Goal: Task Accomplishment & Management: Use online tool/utility

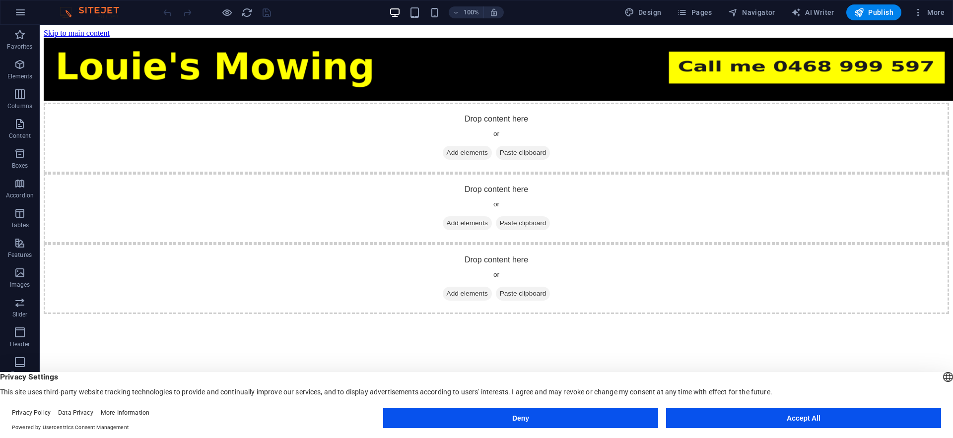
click at [823, 426] on button "Accept All" at bounding box center [803, 418] width 275 height 20
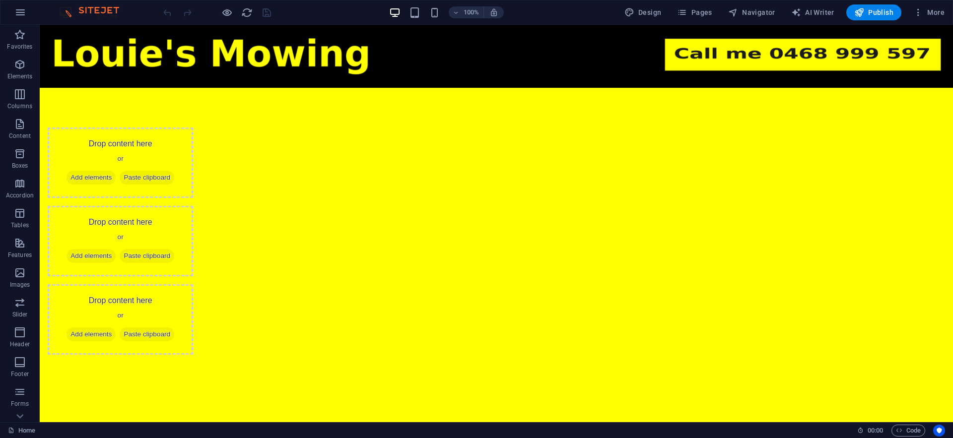
click at [266, 269] on html "Skip to main content Drop content here or Add elements Paste clipboard Drop con…" at bounding box center [496, 210] width 913 height 370
click at [942, 16] on span "More" at bounding box center [928, 12] width 31 height 10
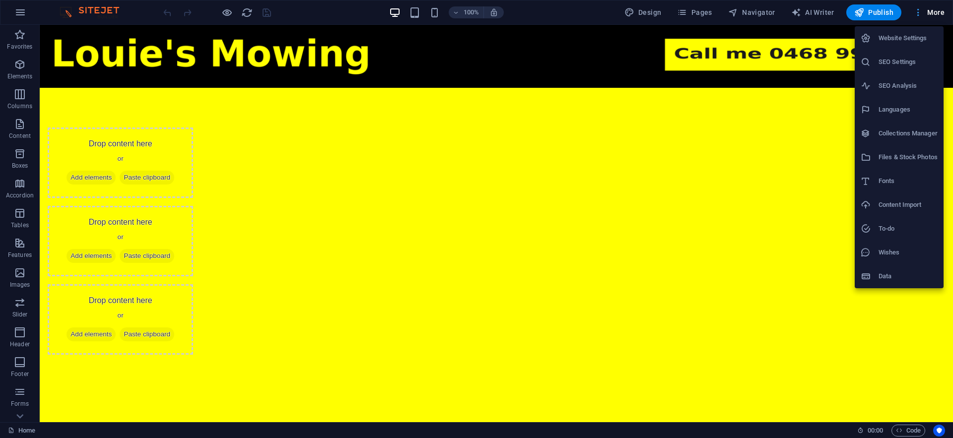
click at [942, 16] on div at bounding box center [476, 219] width 953 height 438
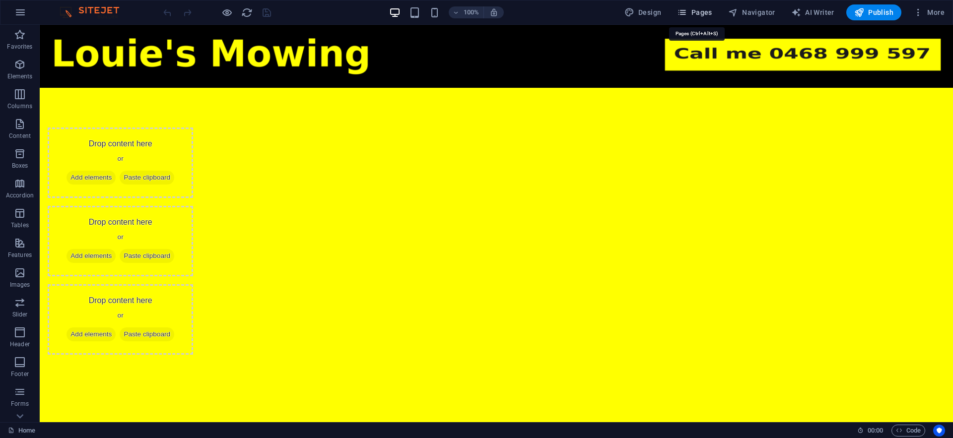
click at [687, 12] on icon "button" at bounding box center [682, 12] width 10 height 10
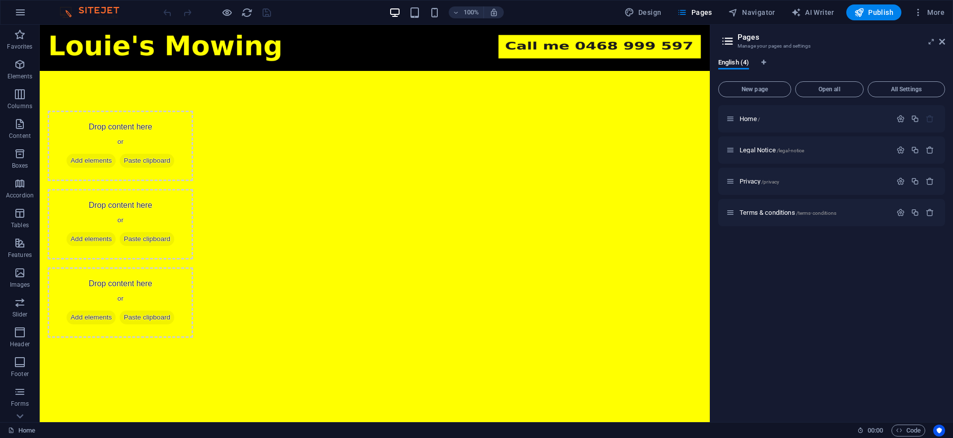
click at [643, 20] on div "100% Design Pages Navigator AI Writer Publish More" at bounding box center [476, 12] width 952 height 24
click at [648, 10] on span "Design" at bounding box center [642, 12] width 37 height 10
select select "px"
select select "400"
select select "px"
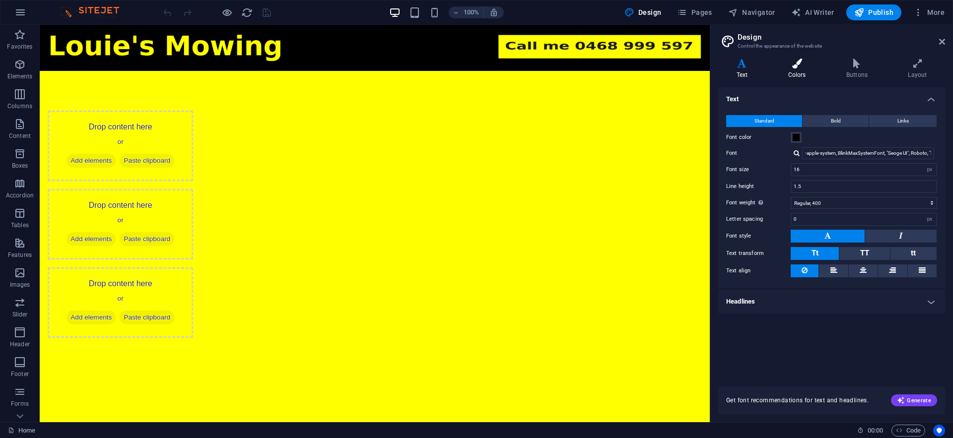
click at [808, 76] on h4 "Colors" at bounding box center [799, 69] width 58 height 21
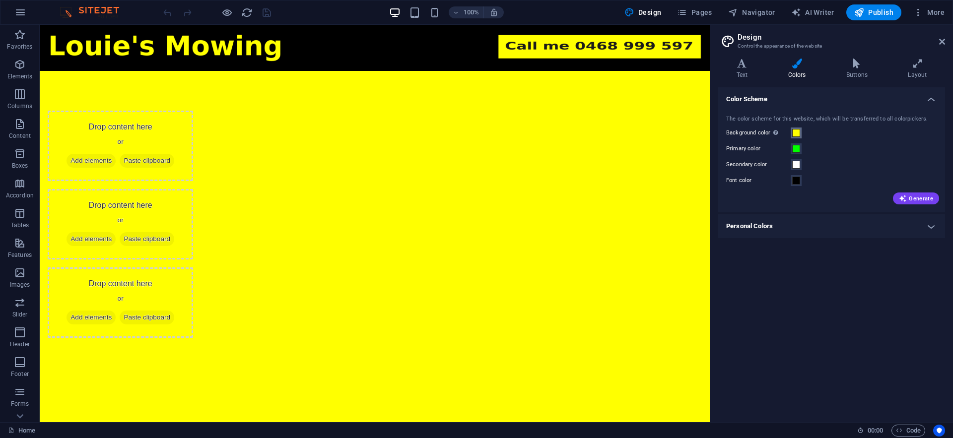
click at [798, 129] on span at bounding box center [796, 133] width 8 height 8
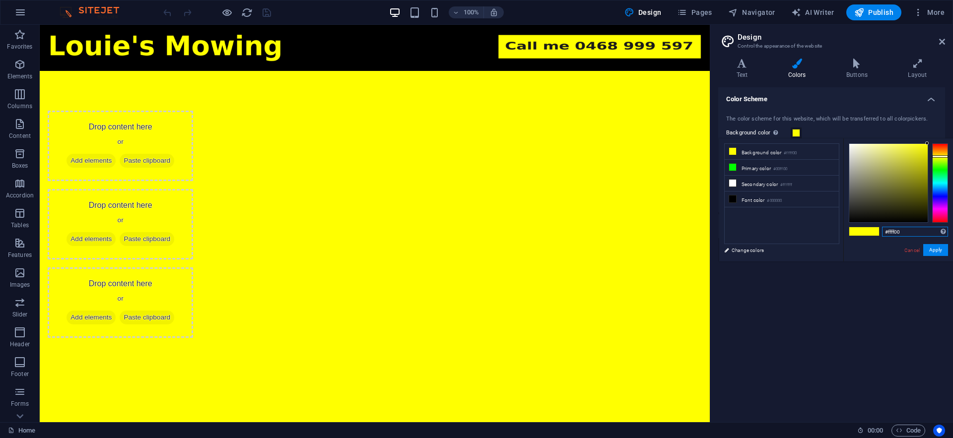
click at [916, 232] on input "#ffff00" at bounding box center [915, 232] width 66 height 10
type input "#"
paste input "#f9e01f"
type input "#f9e01f"
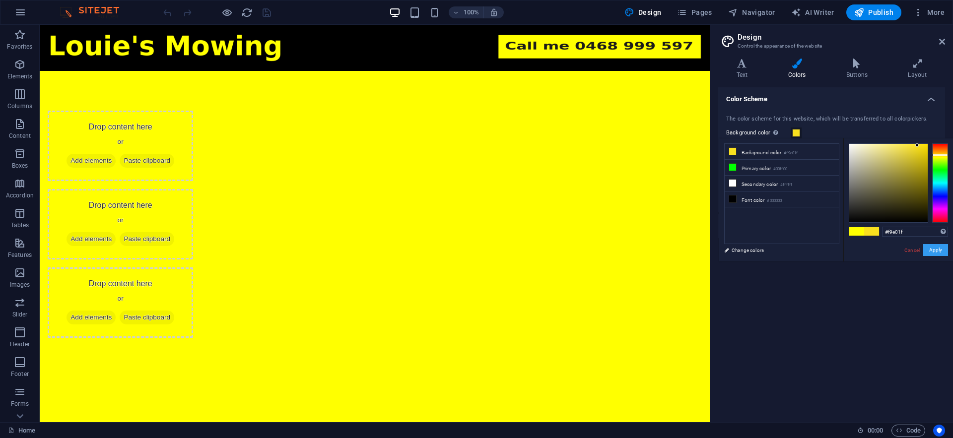
click at [941, 251] on button "Apply" at bounding box center [935, 250] width 25 height 12
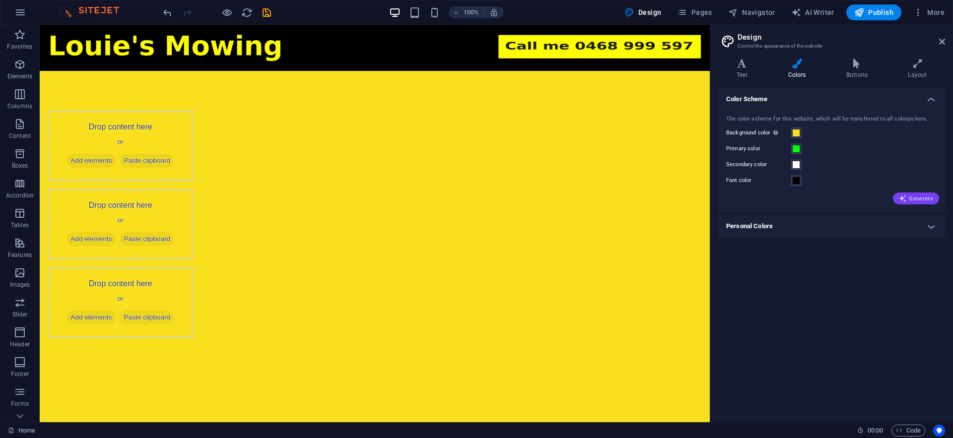
click at [923, 201] on span "Generate" at bounding box center [916, 198] width 34 height 8
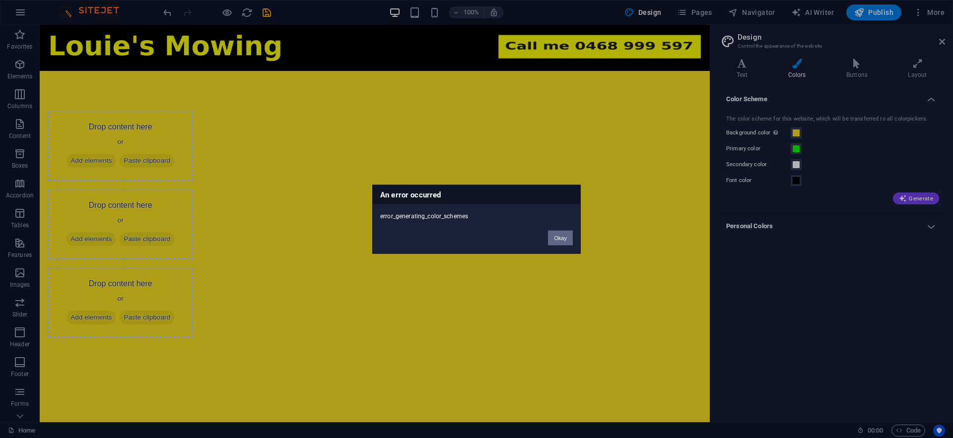
click at [564, 240] on button "Okay" at bounding box center [560, 237] width 25 height 15
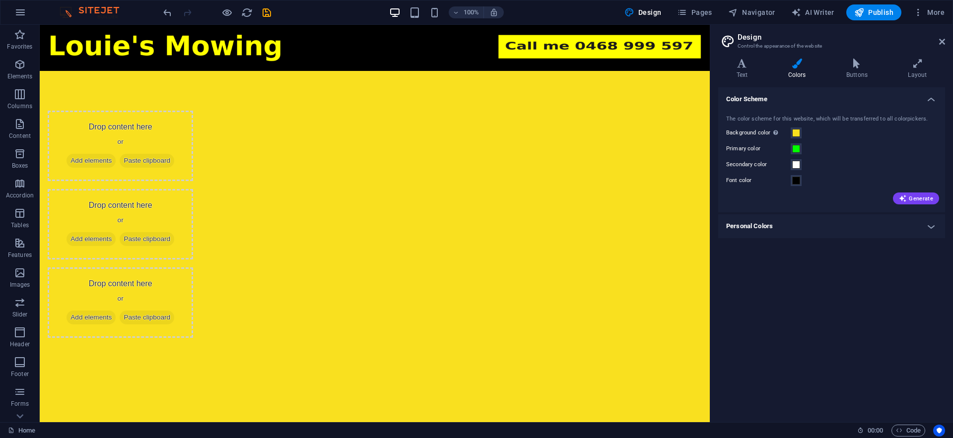
click at [932, 230] on h4 "Personal Colors" at bounding box center [831, 226] width 227 height 24
click at [932, 230] on h4 "Personal Colors" at bounding box center [831, 223] width 227 height 18
click at [795, 130] on span at bounding box center [796, 133] width 8 height 8
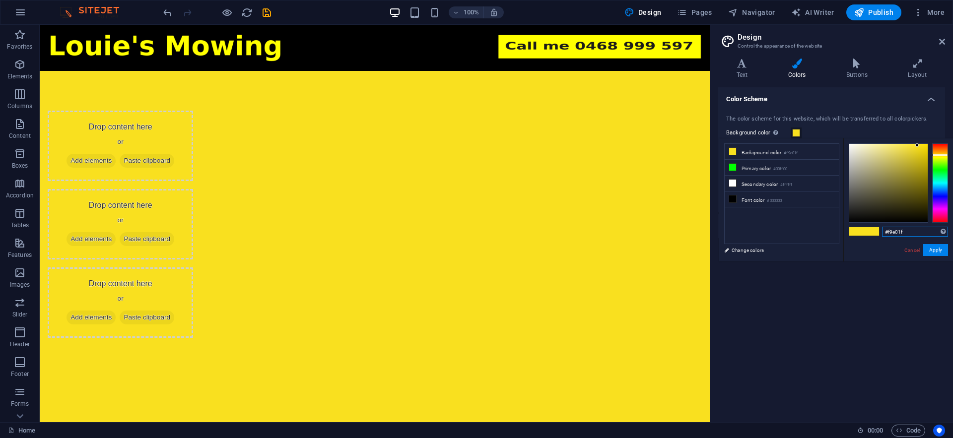
click at [925, 236] on input "#f9e01f" at bounding box center [915, 232] width 66 height 10
click at [866, 230] on span at bounding box center [871, 231] width 15 height 8
click at [795, 133] on span at bounding box center [796, 133] width 8 height 8
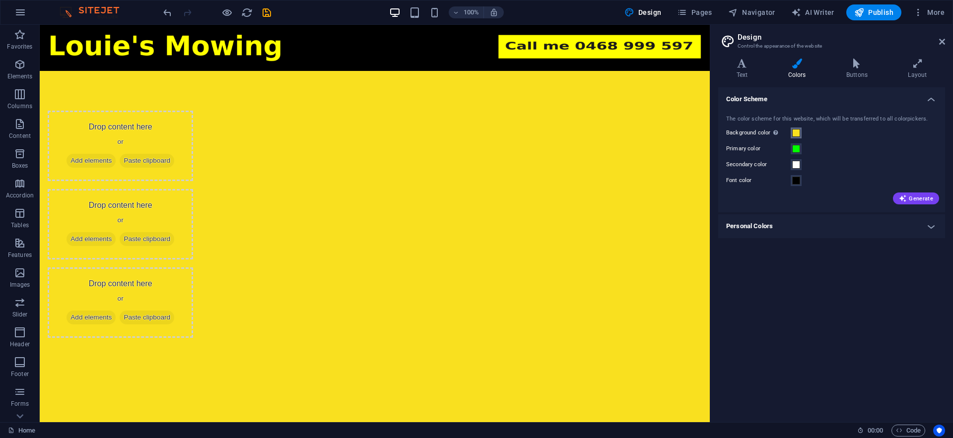
click at [795, 133] on span at bounding box center [796, 133] width 8 height 8
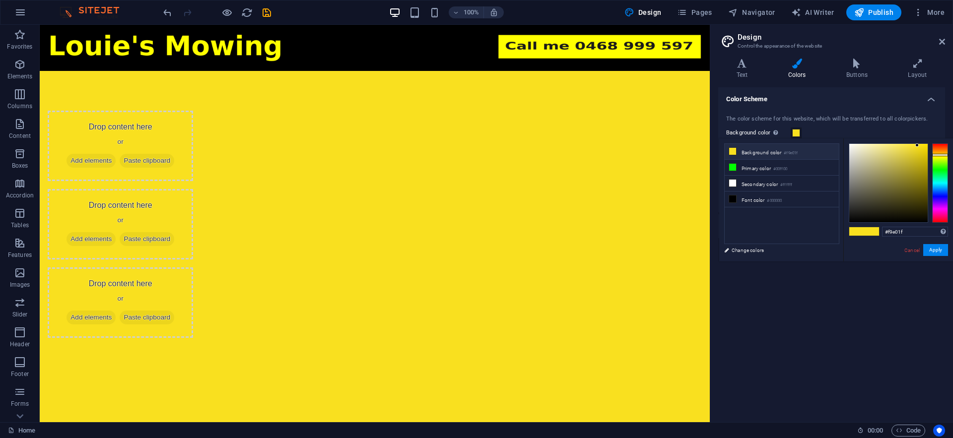
click at [765, 155] on li "Background color #f9e01f" at bounding box center [781, 152] width 114 height 16
click at [795, 134] on span at bounding box center [796, 133] width 8 height 8
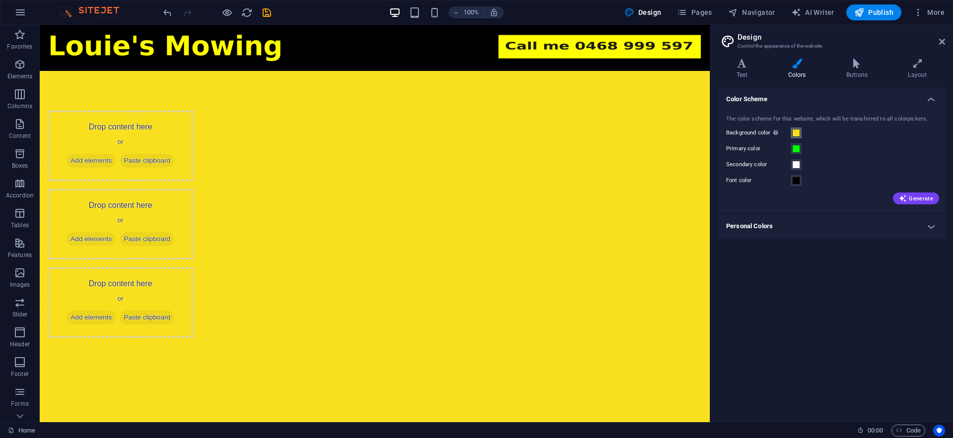
click at [795, 134] on span at bounding box center [796, 133] width 8 height 8
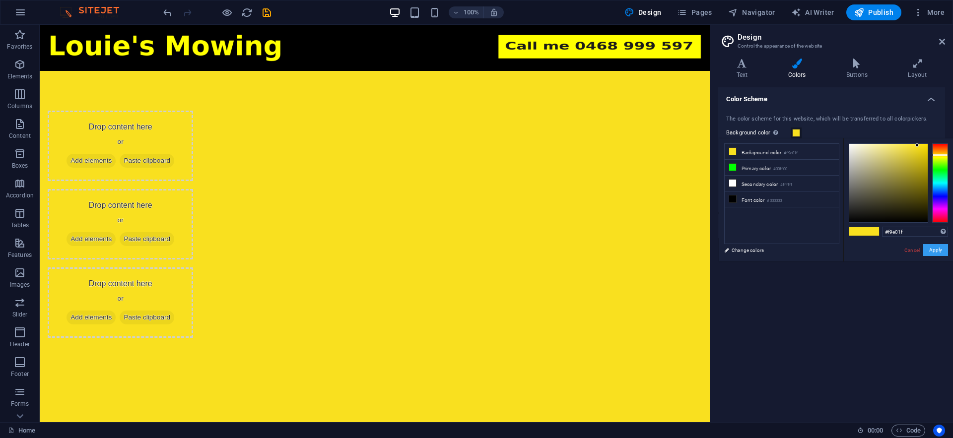
click at [929, 255] on button "Apply" at bounding box center [935, 250] width 25 height 12
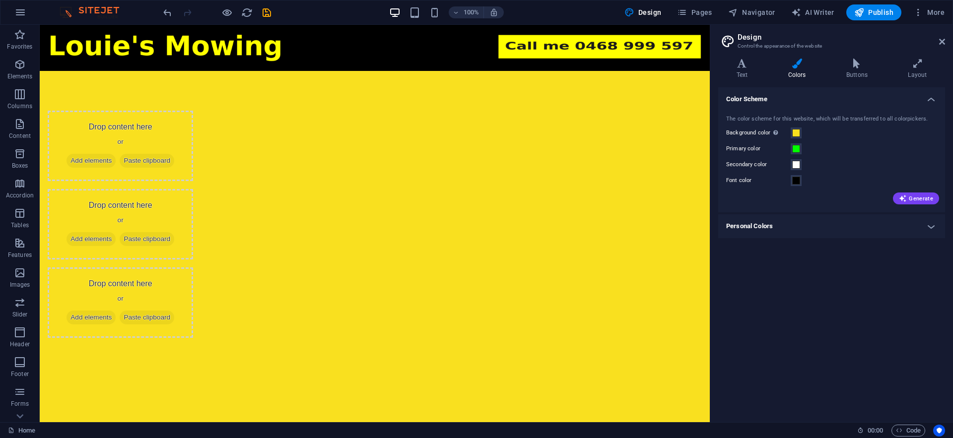
click at [750, 131] on label "Background color Only visible if it is not covered by other backgrounds." at bounding box center [758, 133] width 65 height 12
click at [790, 131] on button "Background color Only visible if it is not covered by other backgrounds." at bounding box center [795, 133] width 11 height 11
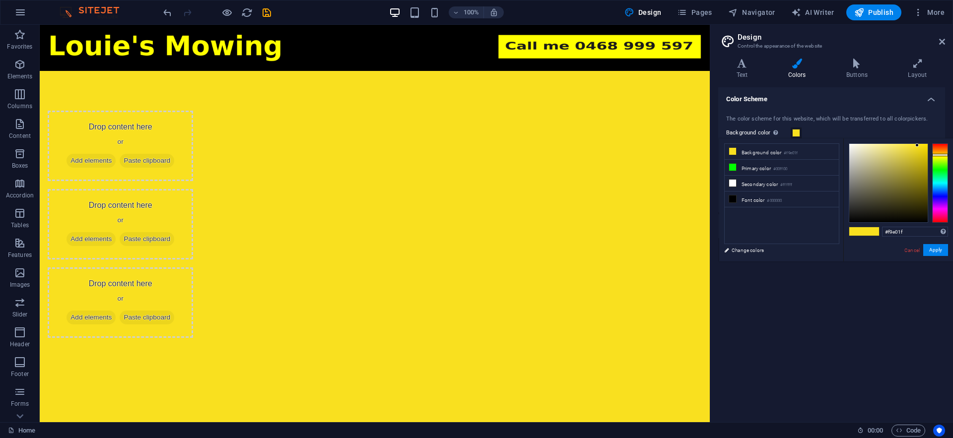
click at [796, 136] on span at bounding box center [796, 133] width 8 height 8
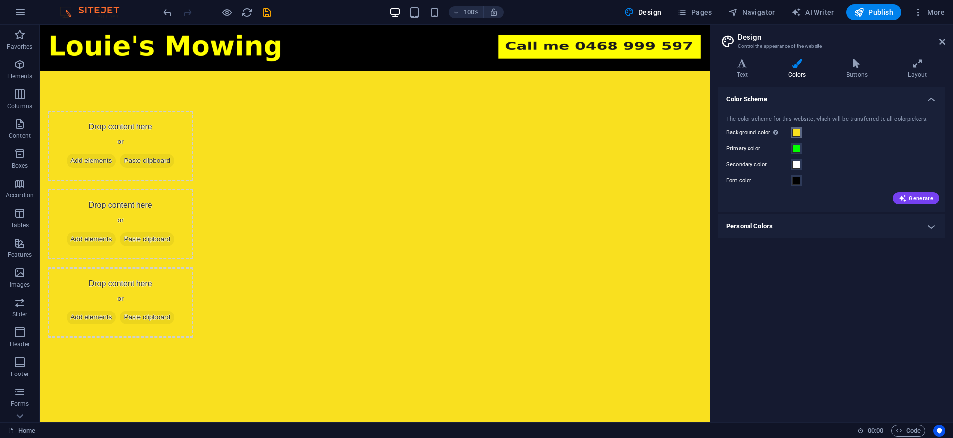
click at [796, 136] on span at bounding box center [796, 133] width 8 height 8
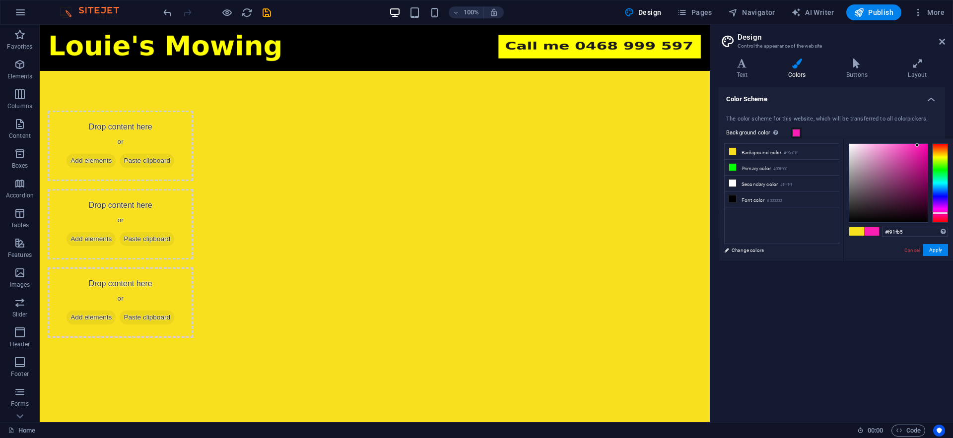
click at [942, 213] on div at bounding box center [940, 182] width 16 height 79
click at [789, 154] on small "#f91fb5" at bounding box center [790, 153] width 14 height 7
click at [798, 127] on div "The color scheme for this website, which will be transferred to all colorpicker…" at bounding box center [831, 159] width 231 height 108
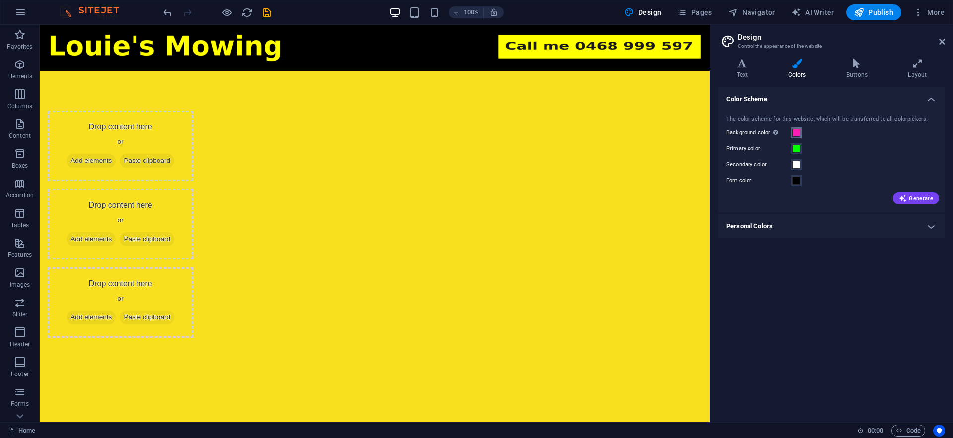
click at [795, 134] on span at bounding box center [796, 133] width 8 height 8
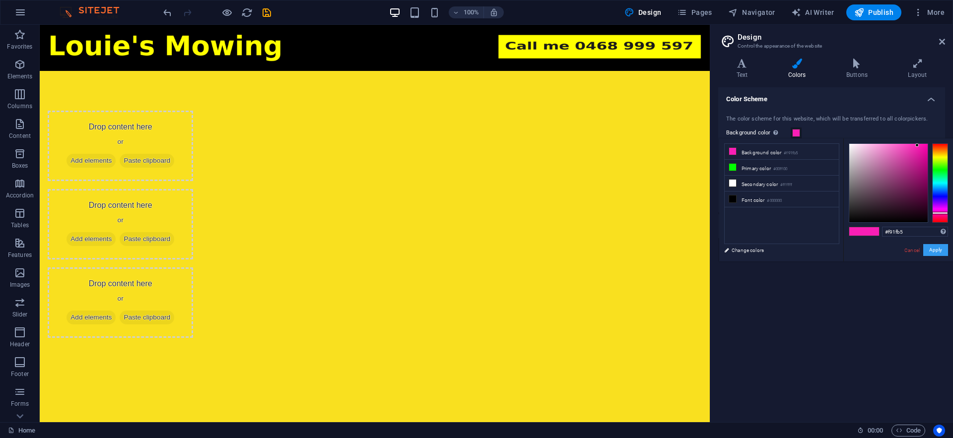
click at [941, 256] on button "Apply" at bounding box center [935, 250] width 25 height 12
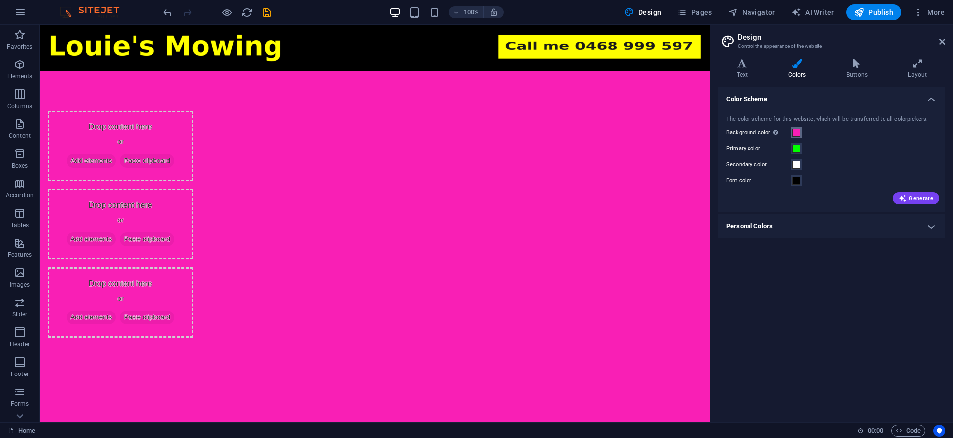
click at [798, 136] on span at bounding box center [796, 133] width 8 height 8
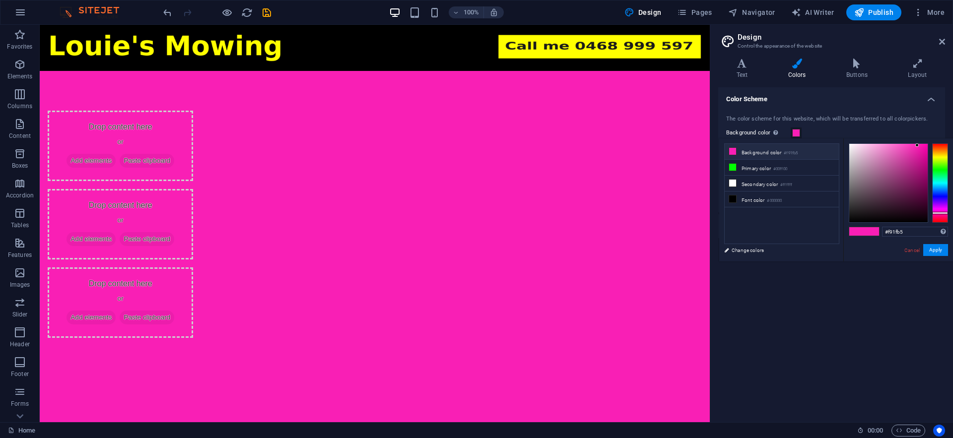
click at [740, 151] on li "Background color #f91fb5" at bounding box center [781, 152] width 114 height 16
click at [933, 235] on input "#f91fb5" at bounding box center [915, 232] width 66 height 10
paste input "f9e01f"
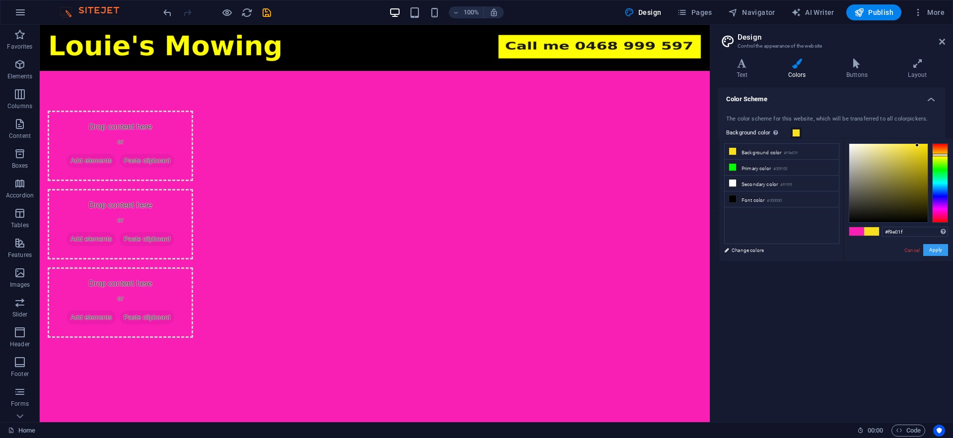
click at [937, 249] on button "Apply" at bounding box center [935, 250] width 25 height 12
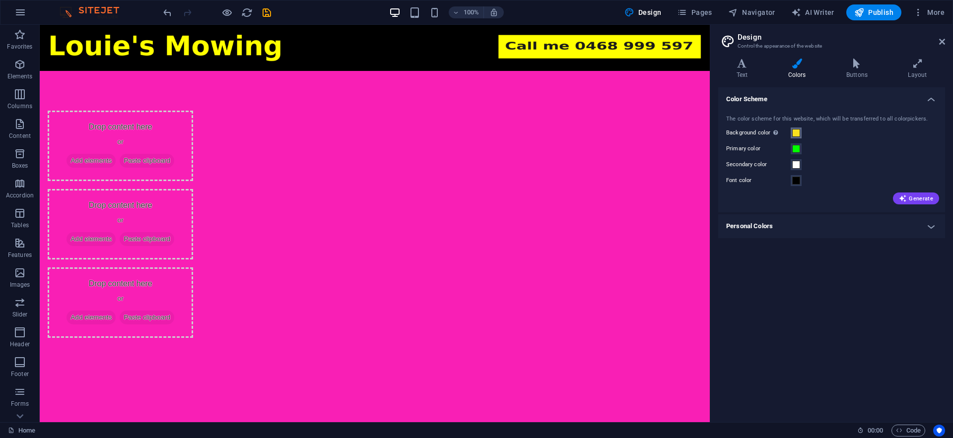
click at [796, 133] on span at bounding box center [796, 133] width 8 height 8
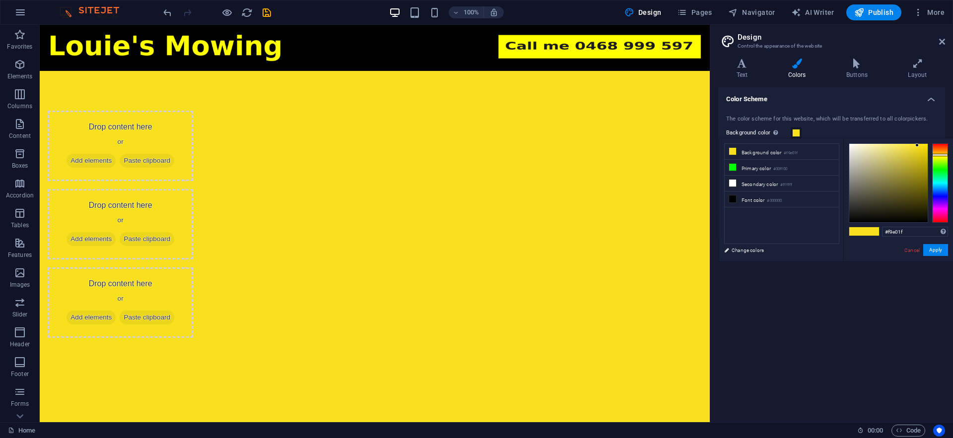
click at [796, 133] on span at bounding box center [796, 133] width 8 height 8
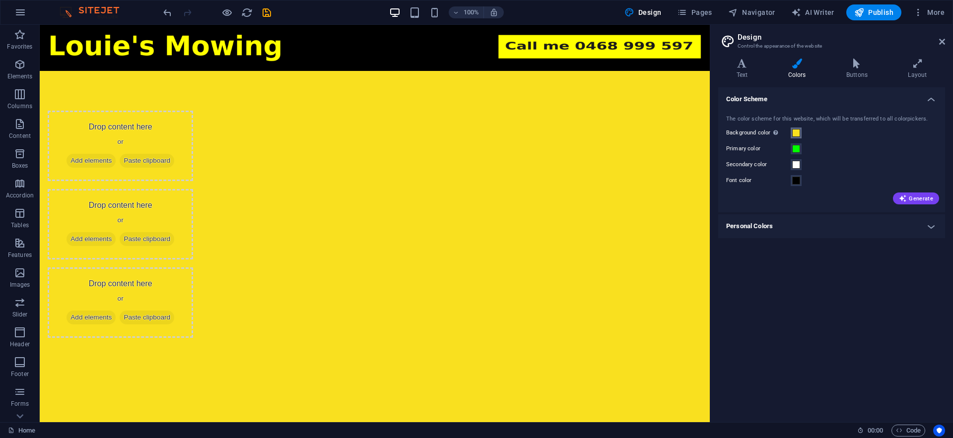
click at [794, 135] on span at bounding box center [796, 133] width 8 height 8
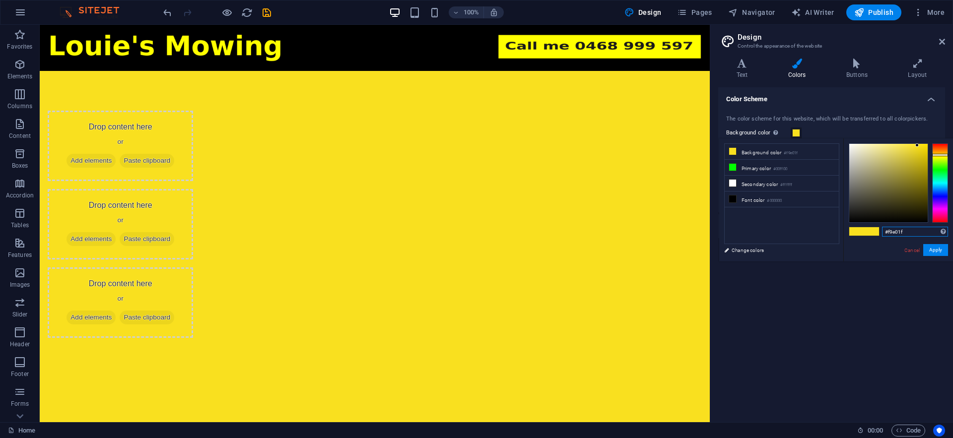
click at [920, 236] on input "#f9e01f" at bounding box center [915, 232] width 66 height 10
type input "#"
paste input "0000aa"
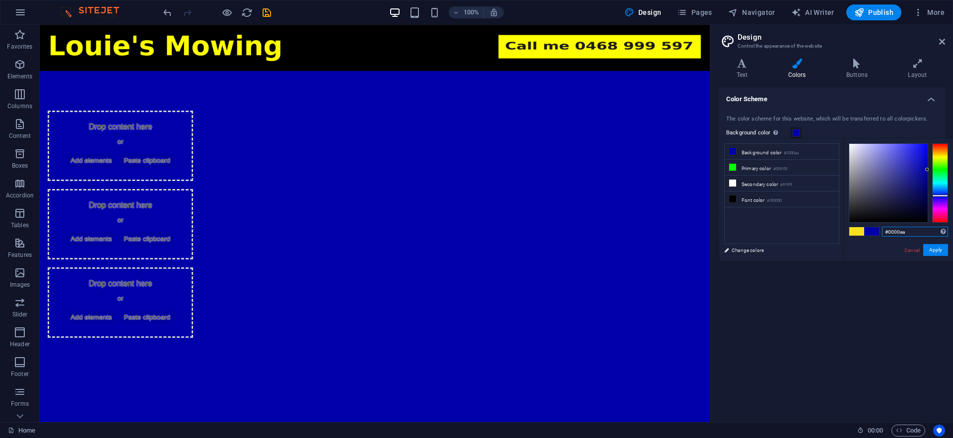
click at [920, 237] on input "#0000aa" at bounding box center [915, 232] width 66 height 10
click at [862, 234] on span at bounding box center [856, 231] width 15 height 8
type input "#f9e01f"
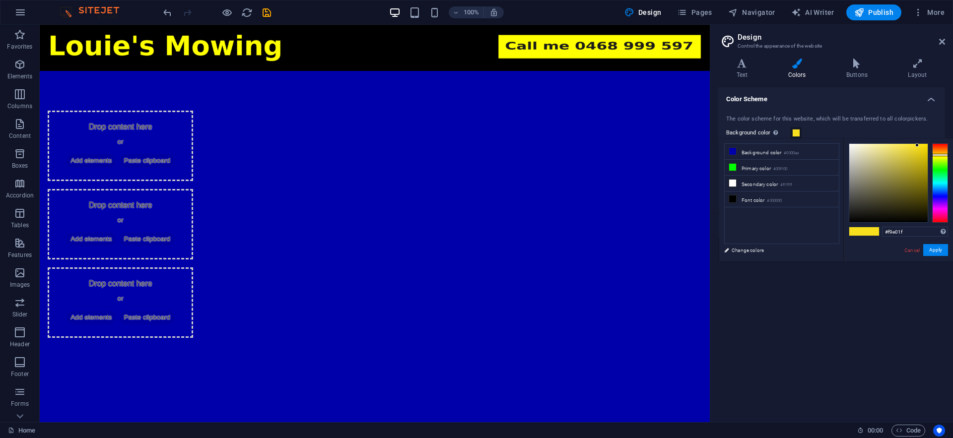
click at [862, 233] on span at bounding box center [856, 231] width 15 height 8
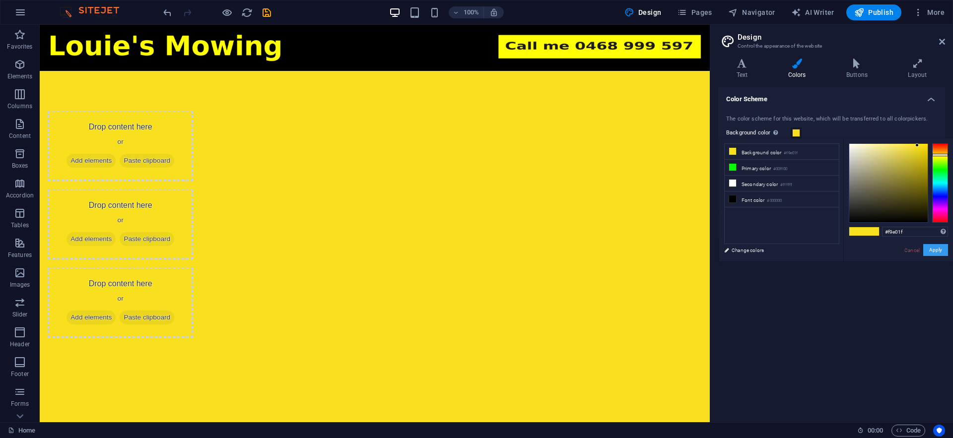
click at [940, 252] on button "Apply" at bounding box center [935, 250] width 25 height 12
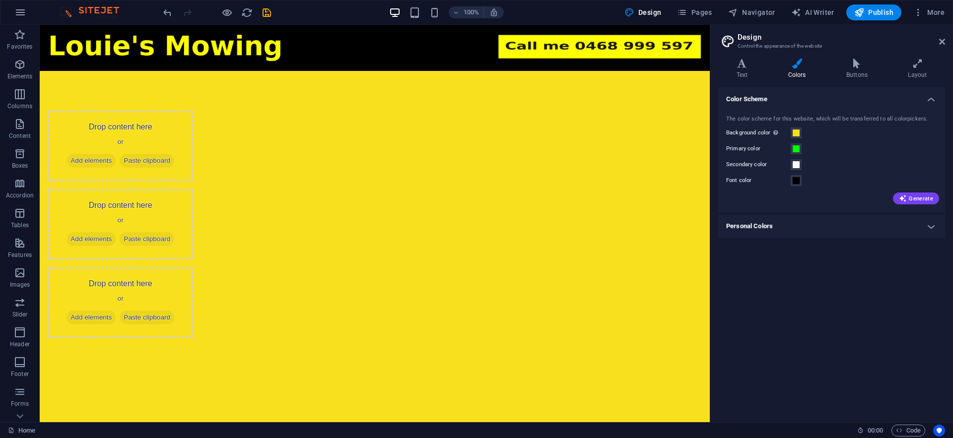
click at [933, 229] on h4 "Personal Colors" at bounding box center [831, 226] width 227 height 24
click at [933, 229] on h4 "Personal Colors" at bounding box center [831, 223] width 227 height 18
click at [933, 229] on h4 "Personal Colors" at bounding box center [831, 226] width 227 height 24
click at [933, 229] on h4 "Personal Colors" at bounding box center [831, 223] width 227 height 18
click at [928, 66] on icon at bounding box center [917, 64] width 55 height 10
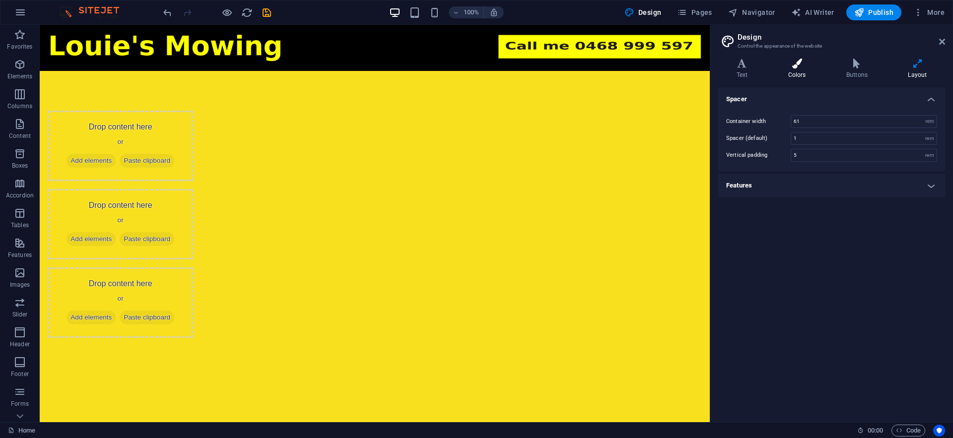
click at [796, 67] on icon at bounding box center [797, 64] width 54 height 10
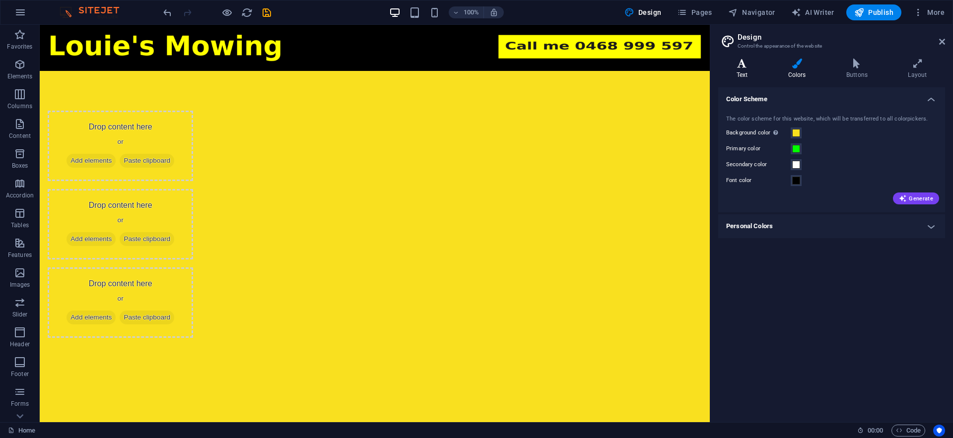
click at [744, 66] on icon at bounding box center [742, 64] width 48 height 10
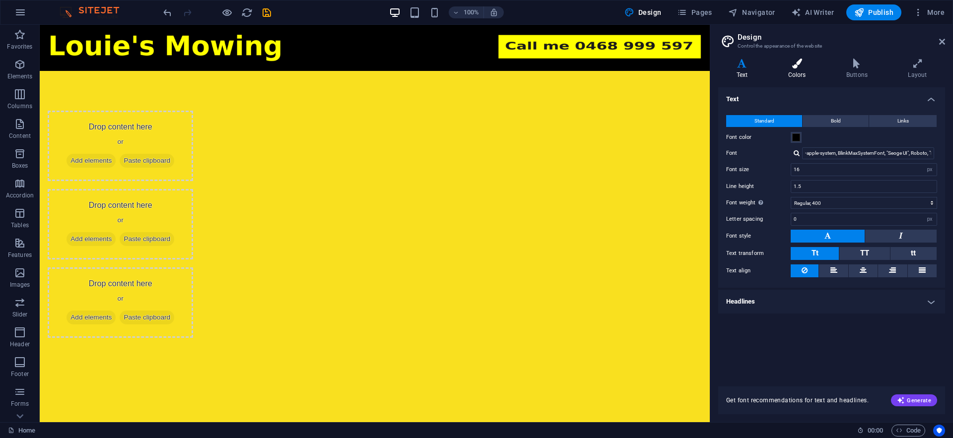
click at [810, 67] on icon at bounding box center [797, 64] width 54 height 10
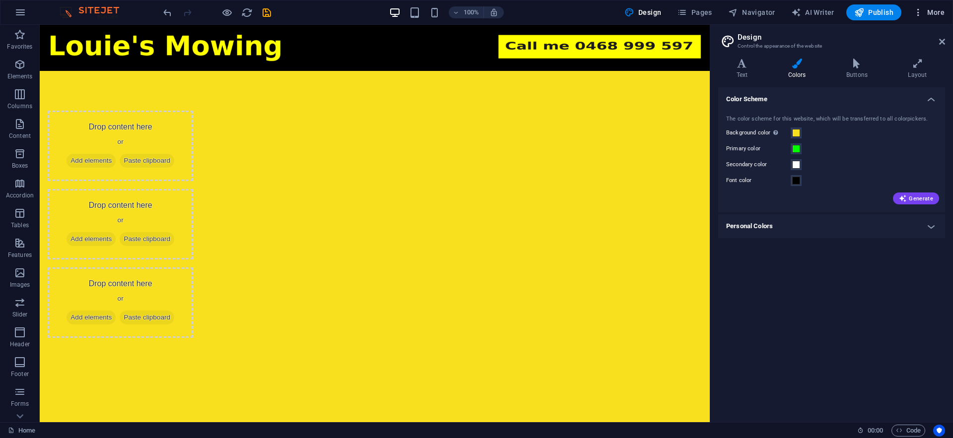
click at [921, 17] on button "More" at bounding box center [928, 12] width 39 height 16
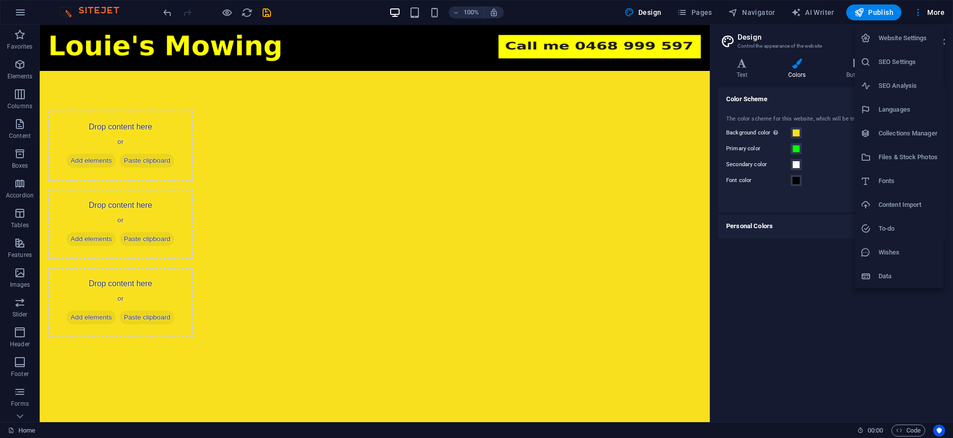
click at [924, 19] on div at bounding box center [476, 219] width 953 height 438
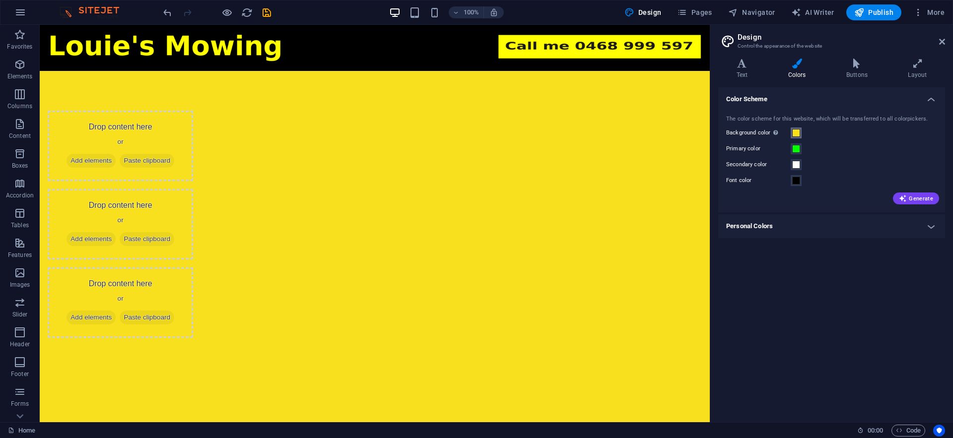
click at [795, 134] on span at bounding box center [796, 133] width 8 height 8
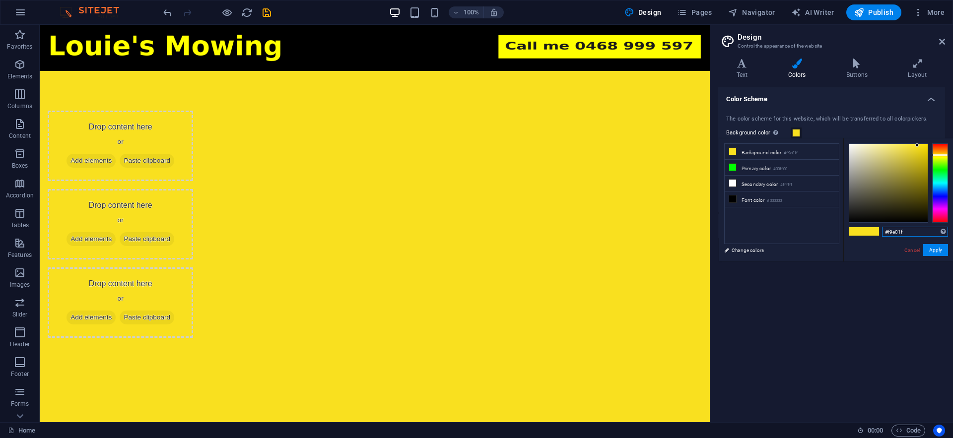
click at [911, 230] on input "#f9e01f" at bounding box center [915, 232] width 66 height 10
paste input "F9E01FFF"
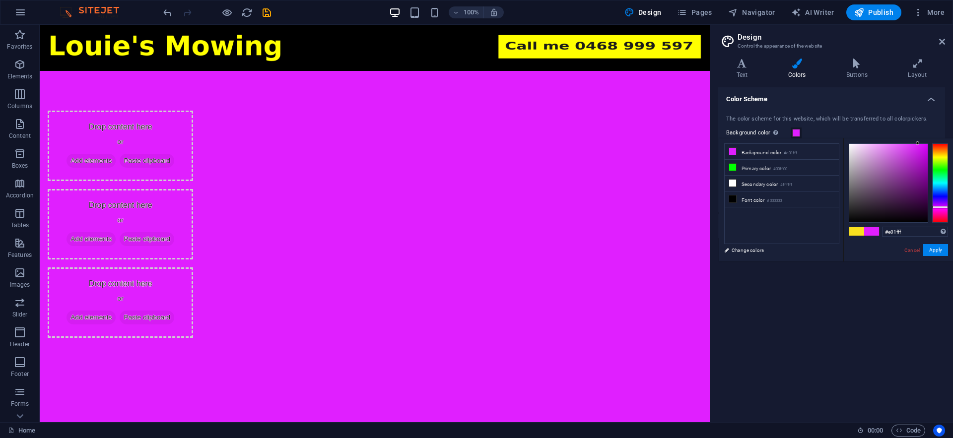
click at [913, 225] on div "#e01fff Supported formats #0852ed rgb(8, 82, 237) rgba(8, 82, 237, 90%) hsv(221…" at bounding box center [898, 271] width 110 height 267
click at [910, 229] on input "#e01fff" at bounding box center [915, 232] width 66 height 10
click at [912, 232] on input "#e01fff" at bounding box center [915, 232] width 66 height 10
type input "#"
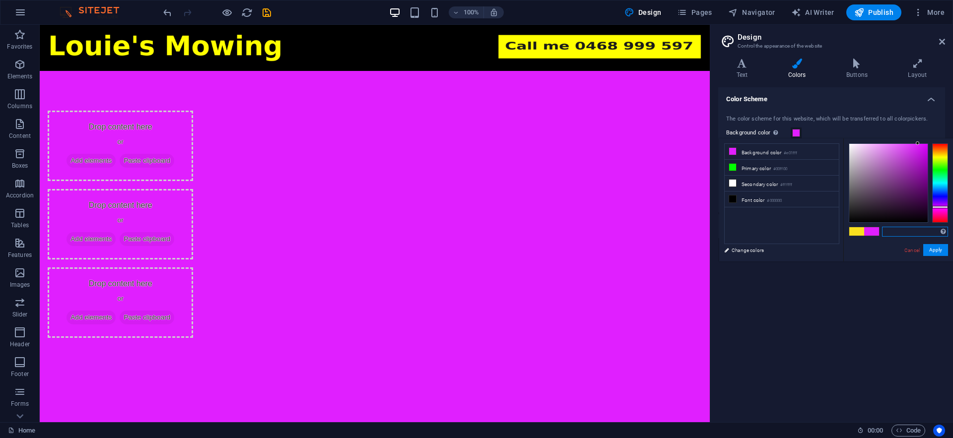
click at [912, 232] on input "text" at bounding box center [915, 232] width 66 height 10
click at [852, 230] on span at bounding box center [856, 231] width 15 height 8
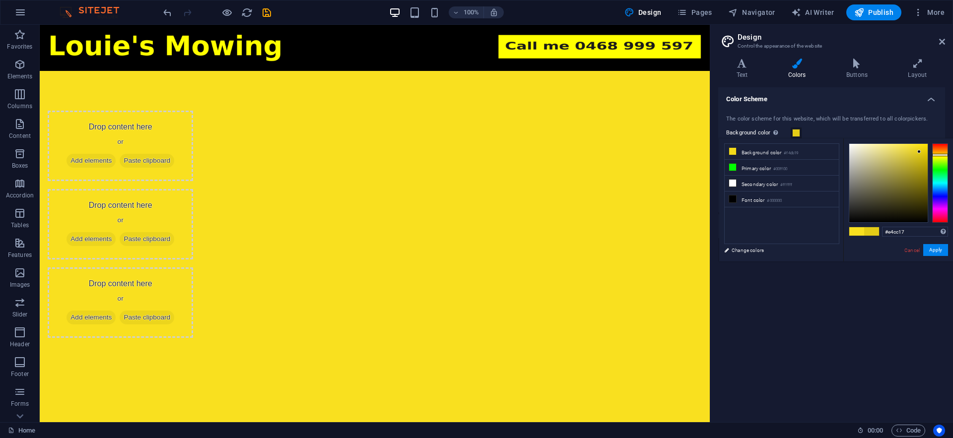
click at [919, 152] on div at bounding box center [888, 183] width 78 height 78
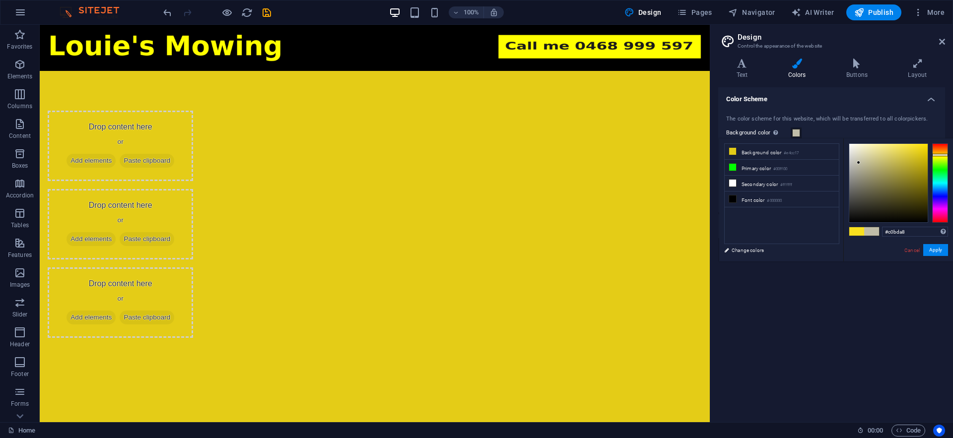
drag, startPoint x: 919, startPoint y: 152, endPoint x: 858, endPoint y: 164, distance: 61.7
click at [858, 163] on div at bounding box center [857, 162] width 3 height 3
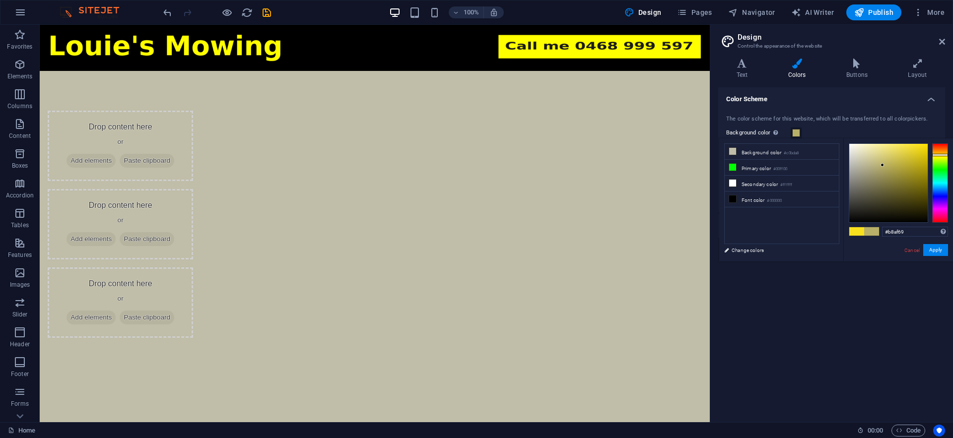
click at [882, 165] on div at bounding box center [888, 183] width 78 height 78
click at [909, 149] on div at bounding box center [888, 183] width 78 height 78
click at [919, 149] on div at bounding box center [888, 183] width 78 height 78
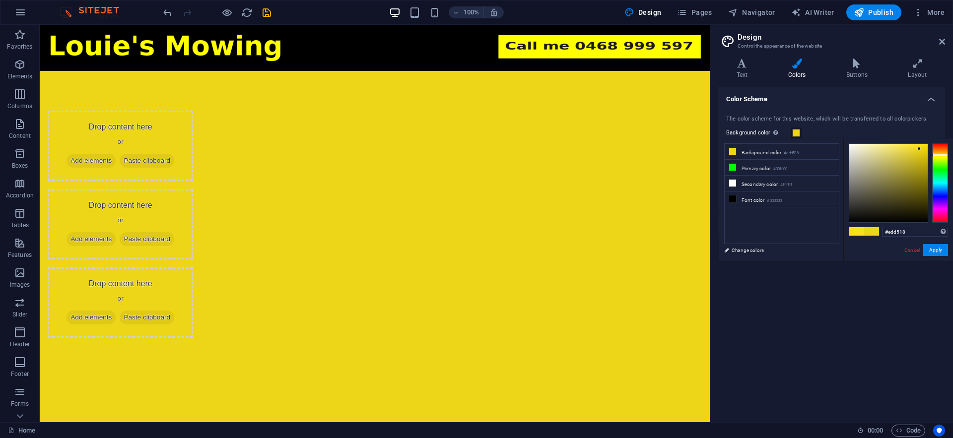
type input "#d4bc09"
click at [923, 157] on div at bounding box center [888, 183] width 78 height 78
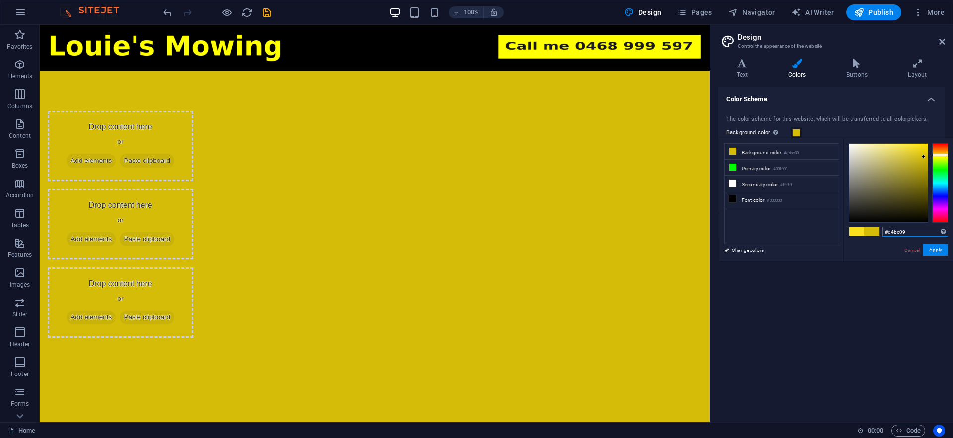
click at [906, 235] on input "#d4bc09" at bounding box center [915, 232] width 66 height 10
paste input "f9e01f"
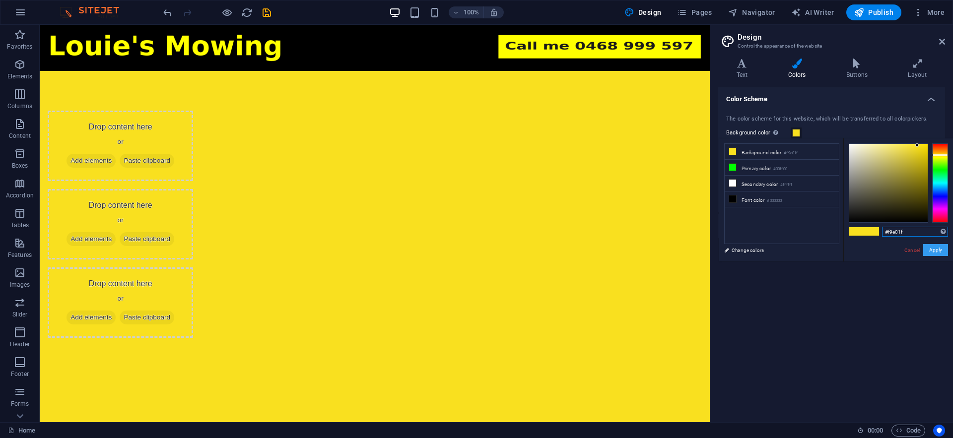
type input "#f9e01f"
click at [937, 253] on button "Apply" at bounding box center [935, 250] width 25 height 12
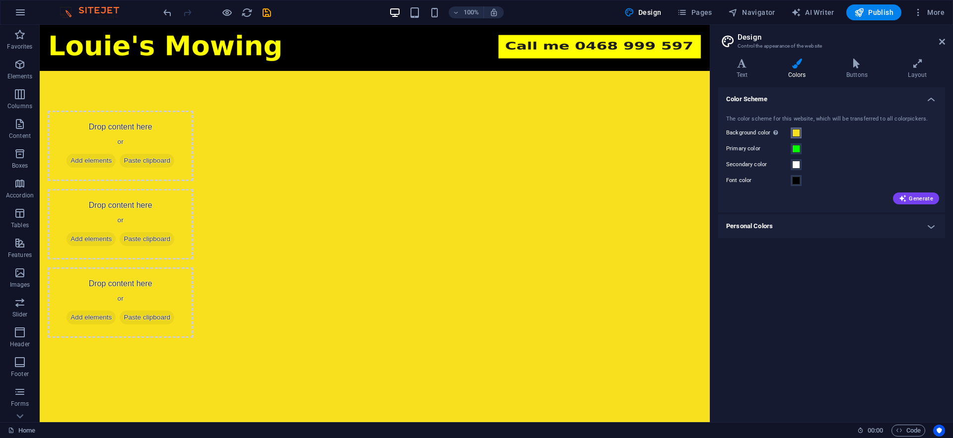
click at [798, 136] on span at bounding box center [796, 133] width 8 height 8
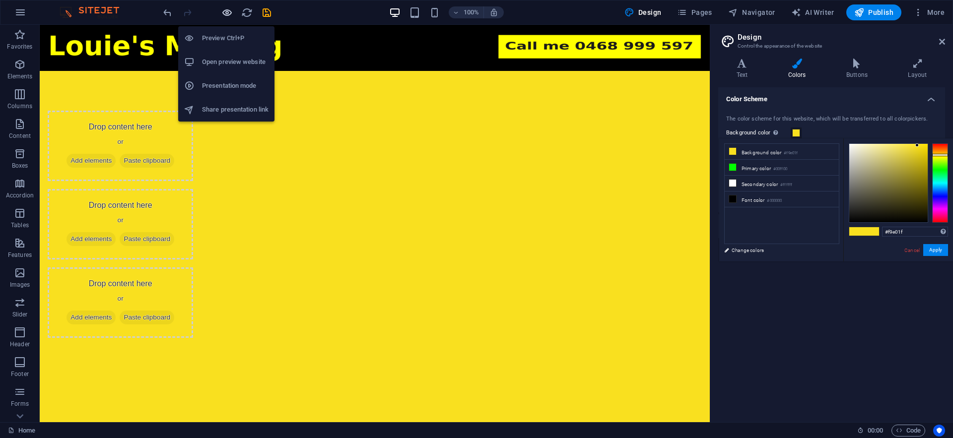
click at [225, 15] on icon "button" at bounding box center [226, 12] width 11 height 11
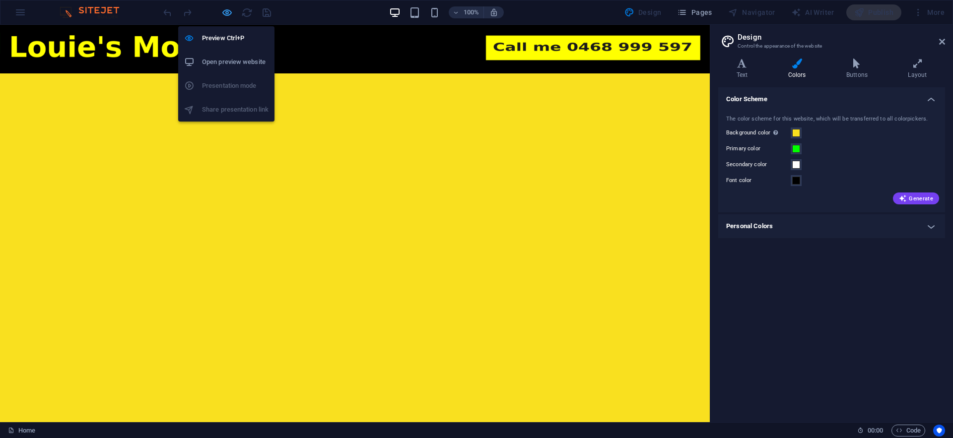
click at [225, 15] on icon "button" at bounding box center [226, 12] width 11 height 11
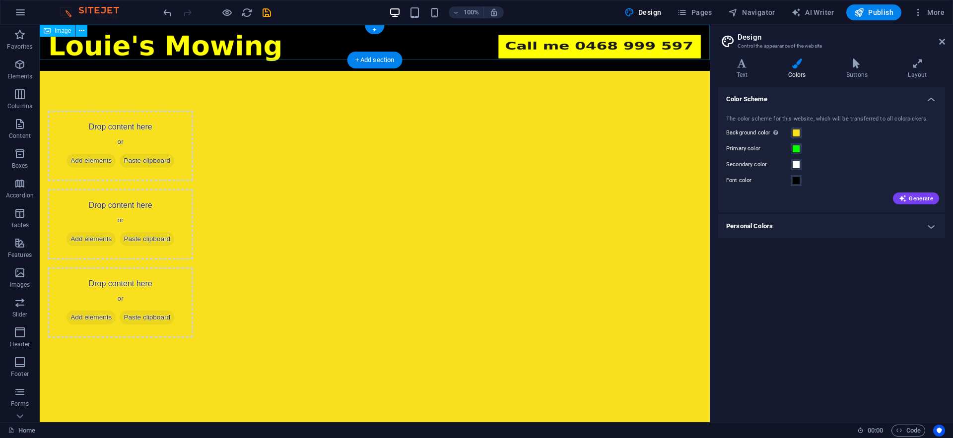
click at [510, 57] on figure at bounding box center [375, 48] width 670 height 46
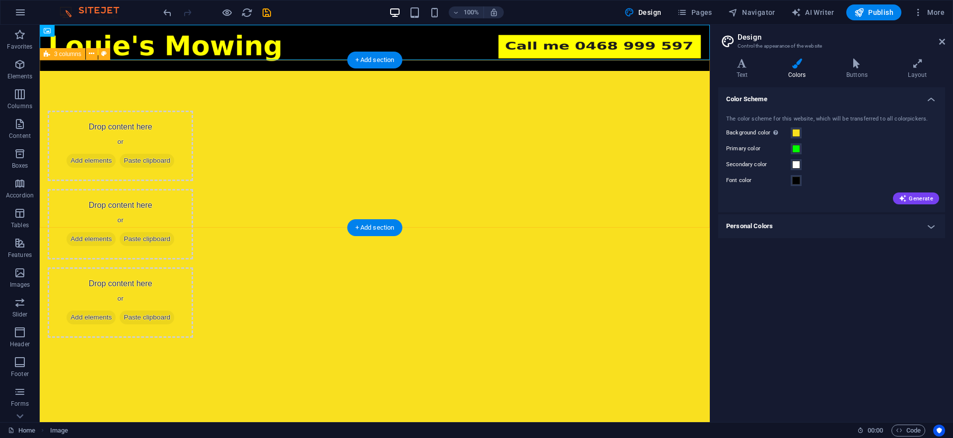
click at [572, 72] on div "Drop content here or Add elements Paste clipboard Drop content here or Add elem…" at bounding box center [375, 224] width 670 height 307
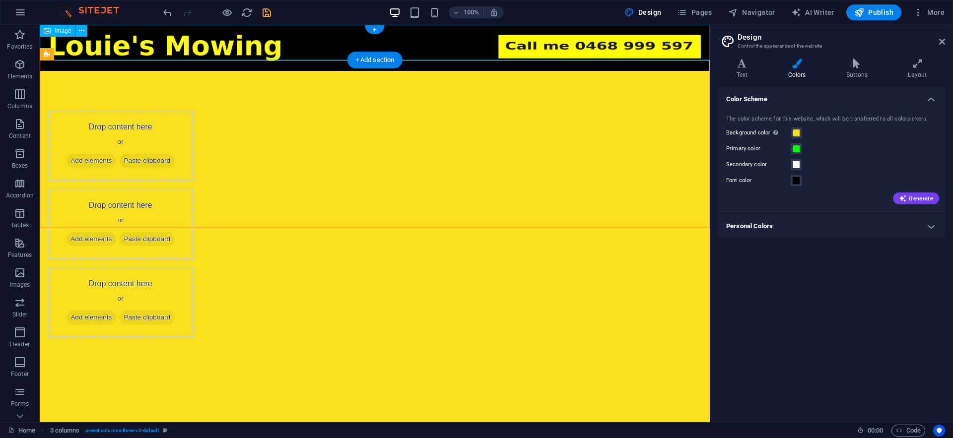
click at [550, 57] on figure at bounding box center [375, 48] width 670 height 46
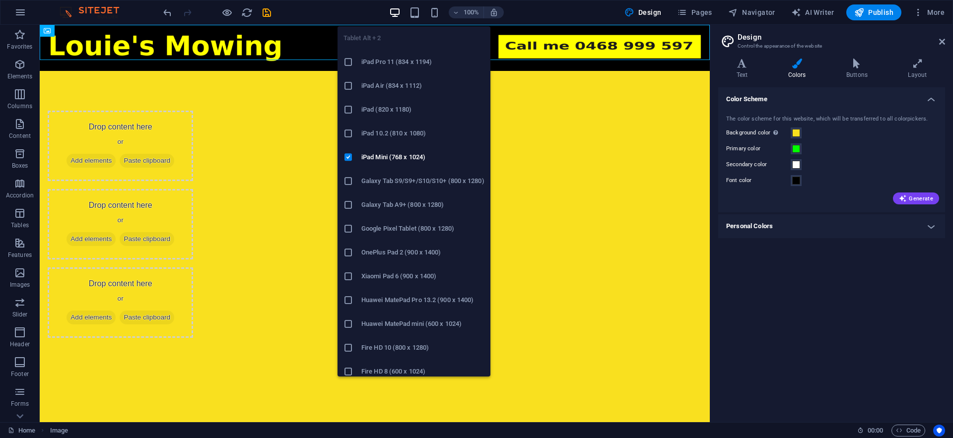
click at [423, 19] on div "Tablet Alt + 2 iPad Pro 11 (834 x 1194) iPad Air (834 x 1112) iPad (820 x 1180)…" at bounding box center [413, 197] width 153 height 358
click at [420, 17] on icon "button" at bounding box center [414, 12] width 11 height 11
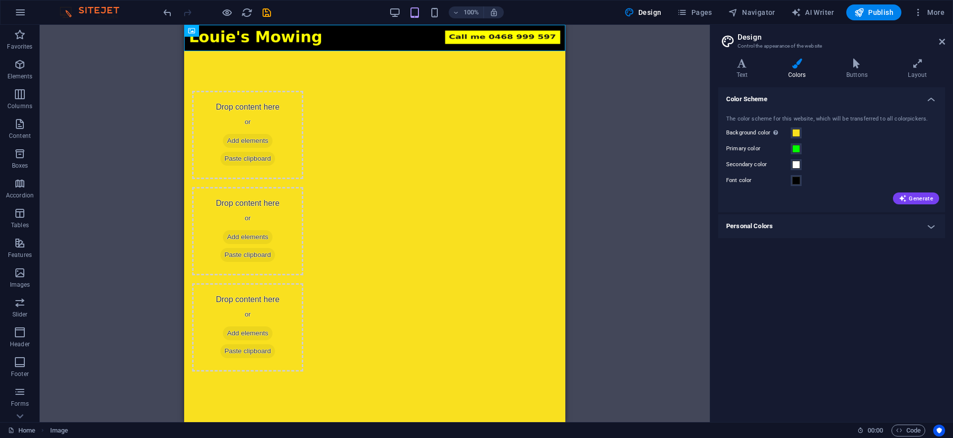
click at [446, 15] on div "100%" at bounding box center [446, 12] width 115 height 16
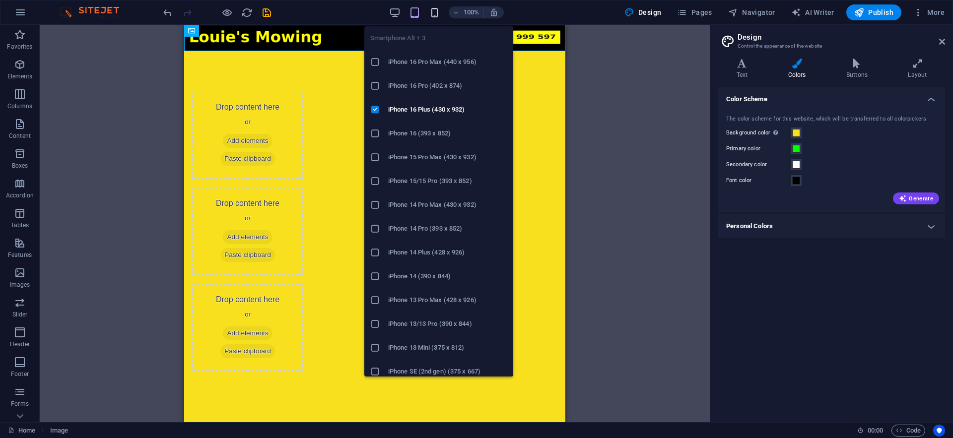
click at [435, 15] on icon "button" at bounding box center [434, 12] width 11 height 11
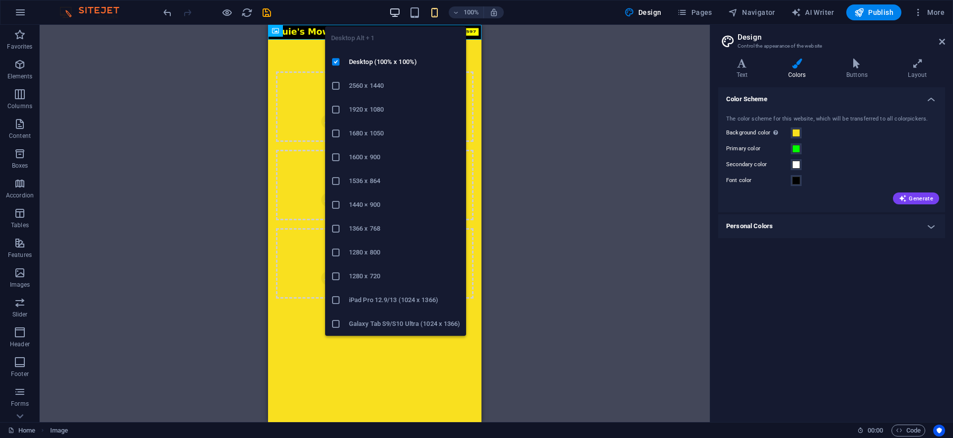
click at [398, 13] on icon "button" at bounding box center [394, 12] width 11 height 11
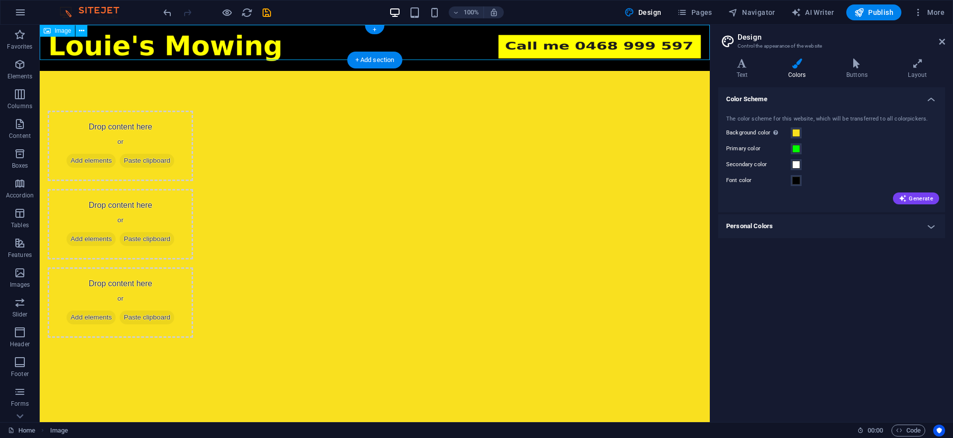
click at [528, 50] on figure at bounding box center [375, 48] width 670 height 46
click at [467, 51] on figure at bounding box center [375, 48] width 670 height 46
click at [88, 30] on div "Image" at bounding box center [67, 31] width 54 height 12
click at [84, 32] on icon at bounding box center [81, 31] width 5 height 10
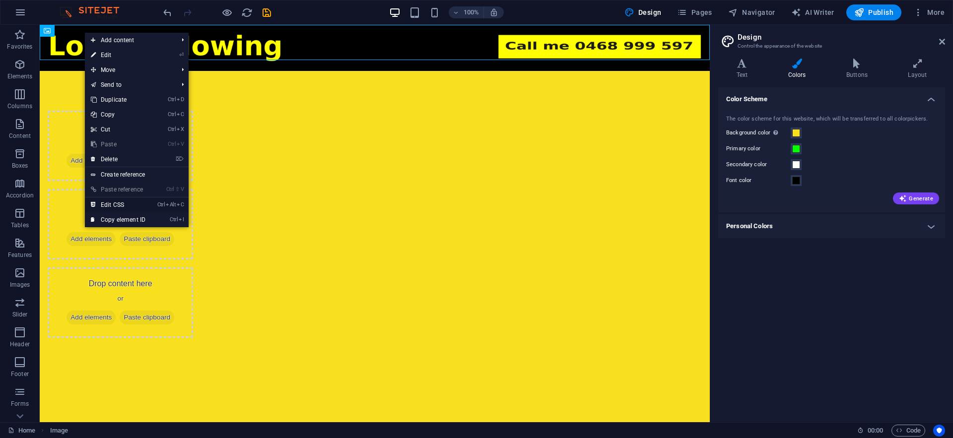
click at [114, 203] on link "Ctrl Alt C Edit CSS" at bounding box center [118, 204] width 66 height 15
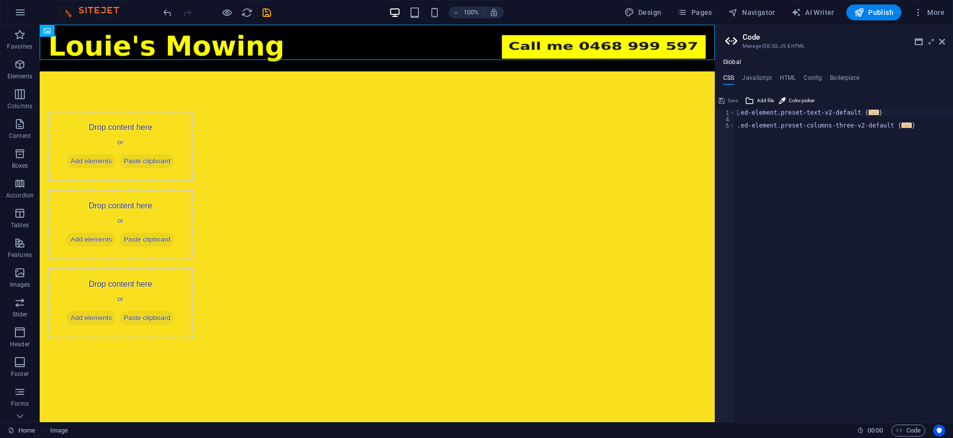
click at [946, 39] on aside "Code Manage (S)CSS, JS & HTML Global CSS JavaScript HTML Config Boilerplate .ed…" at bounding box center [833, 223] width 238 height 397
click at [940, 44] on icon at bounding box center [942, 42] width 6 height 8
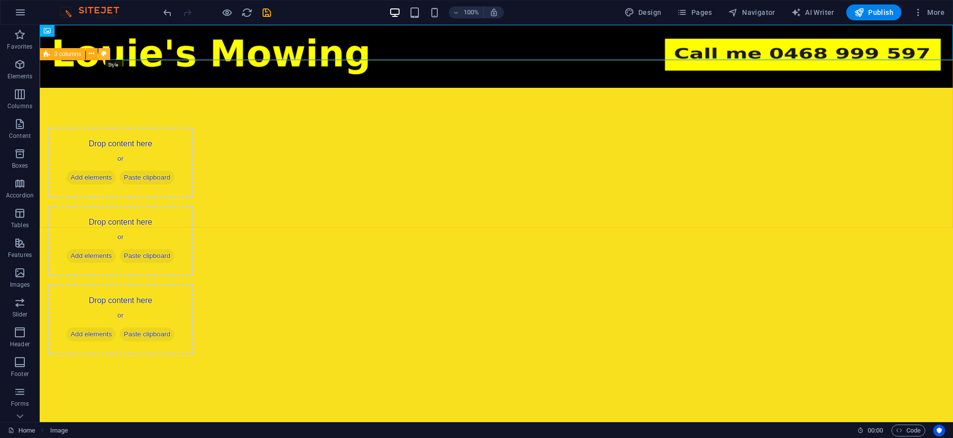
click at [104, 55] on icon at bounding box center [103, 54] width 5 height 10
select select "rem"
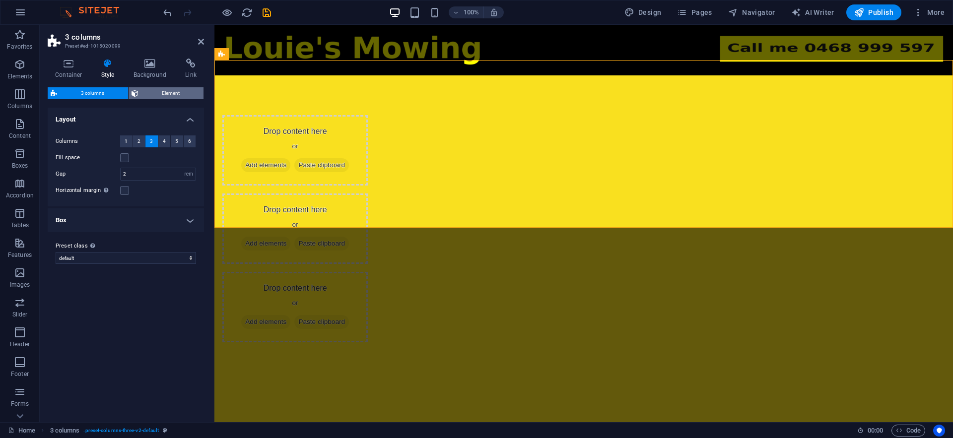
click at [134, 90] on icon at bounding box center [134, 93] width 7 height 12
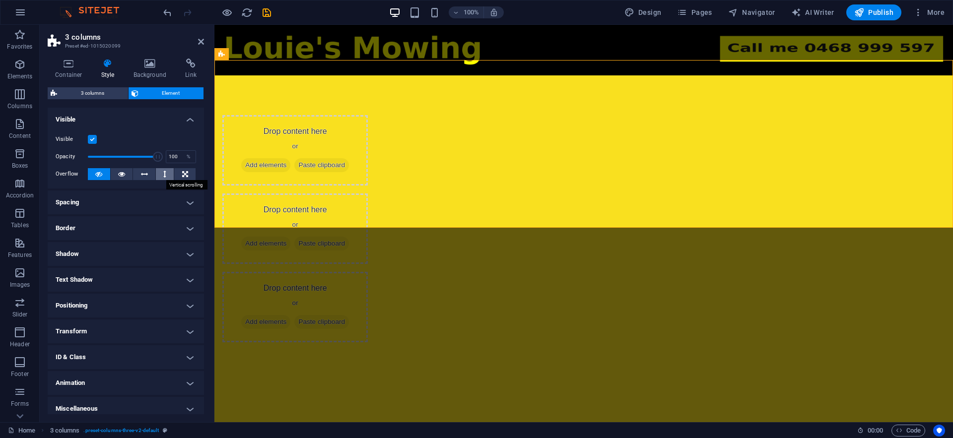
click at [163, 179] on icon at bounding box center [164, 174] width 3 height 12
click at [100, 99] on span "3 columns" at bounding box center [92, 93] width 65 height 12
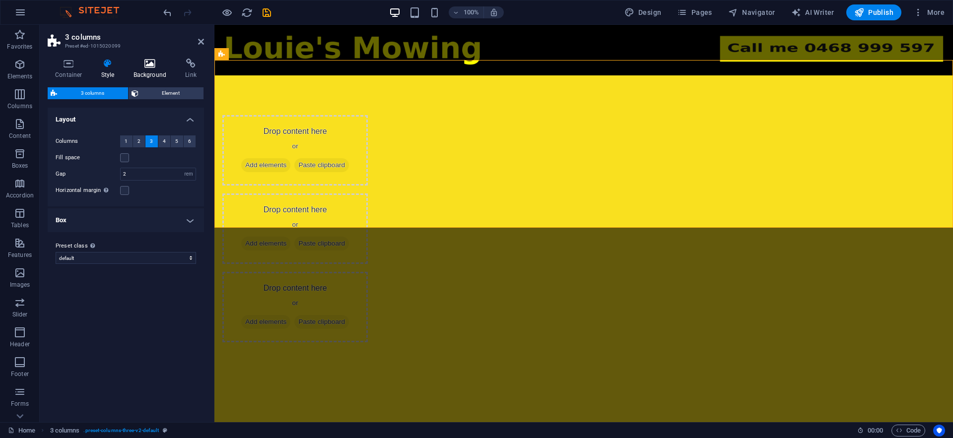
click at [151, 70] on h4 "Background" at bounding box center [152, 69] width 52 height 21
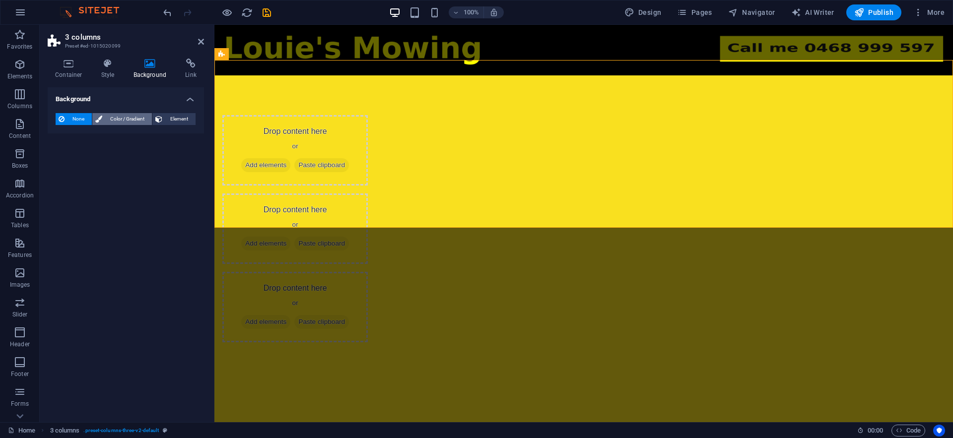
click at [129, 120] on span "Color / Gradient" at bounding box center [127, 119] width 44 height 12
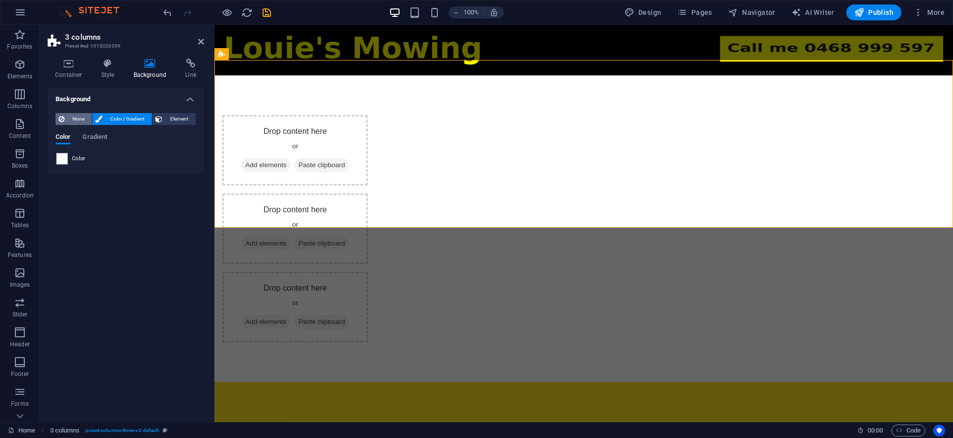
click at [78, 120] on span "None" at bounding box center [77, 119] width 21 height 12
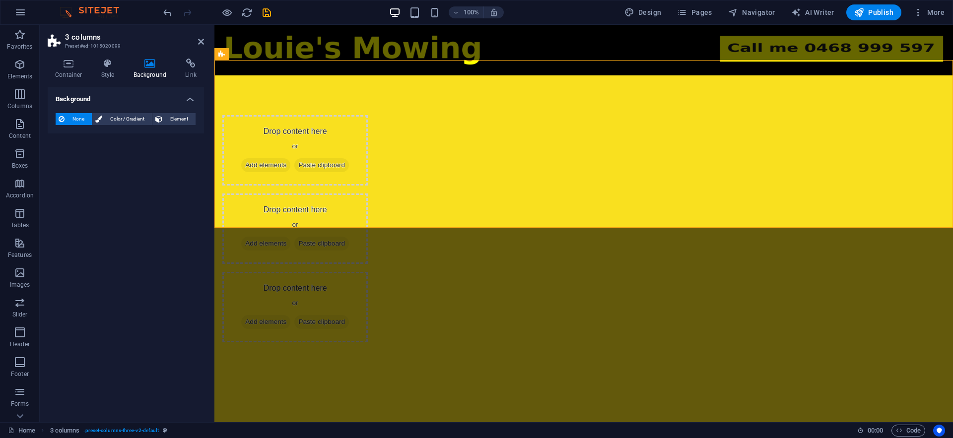
click at [382, 341] on html "Skip to main content Drop content here or Add elements Paste clipboard Drop con…" at bounding box center [583, 203] width 738 height 357
click at [203, 44] on icon at bounding box center [201, 42] width 6 height 8
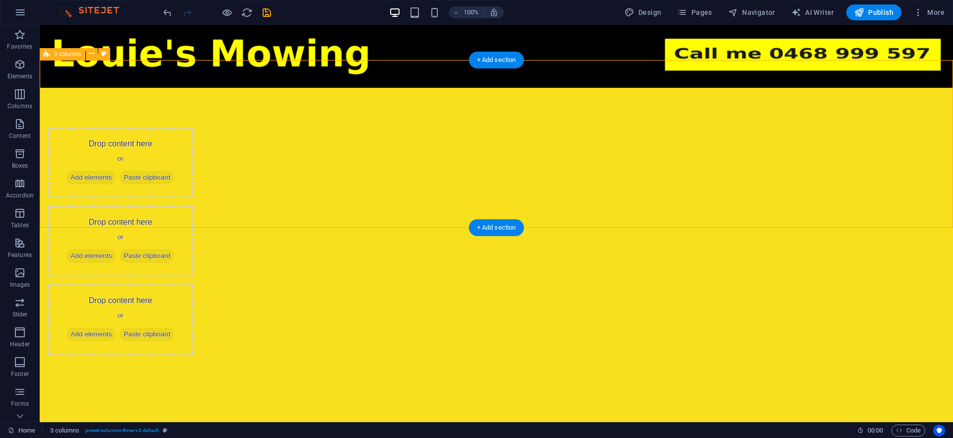
click at [569, 88] on div "Drop content here or Add elements Paste clipboard Drop content here or Add elem…" at bounding box center [496, 241] width 913 height 307
click at [426, 34] on figure at bounding box center [496, 56] width 913 height 63
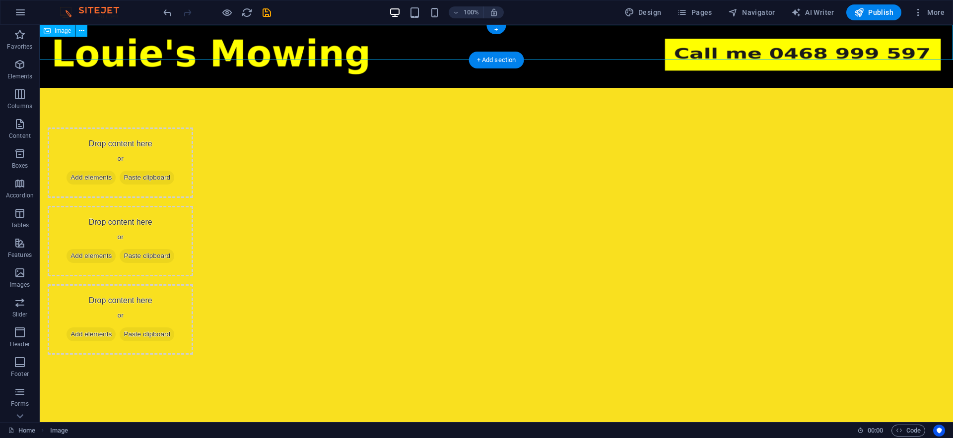
click at [143, 48] on figure at bounding box center [496, 56] width 913 height 63
click at [689, 44] on figure at bounding box center [496, 56] width 913 height 63
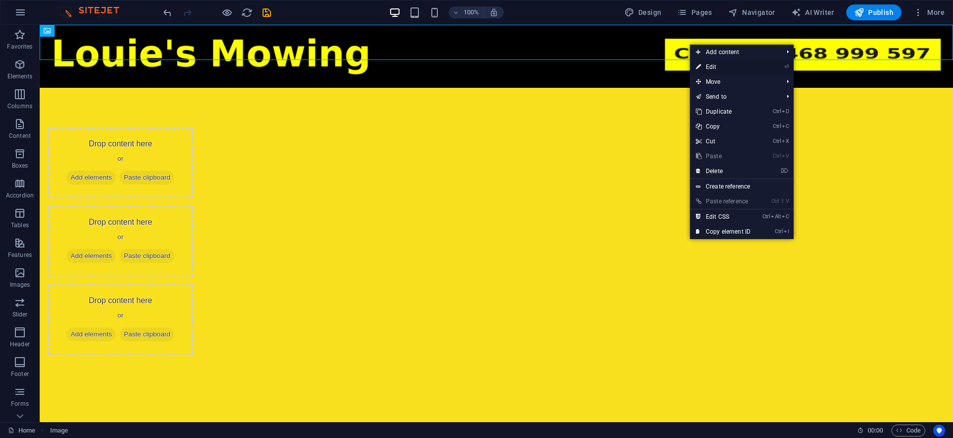
click at [749, 65] on link "⏎ Edit" at bounding box center [723, 67] width 66 height 15
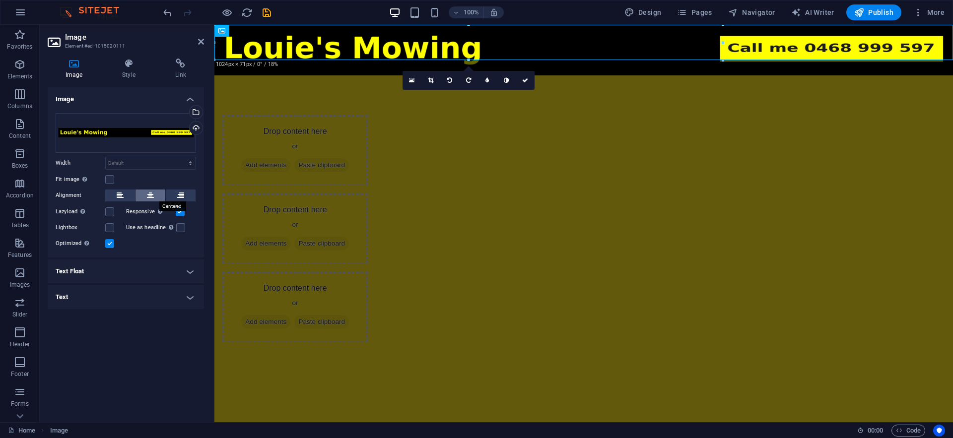
click at [154, 195] on button at bounding box center [150, 196] width 30 height 12
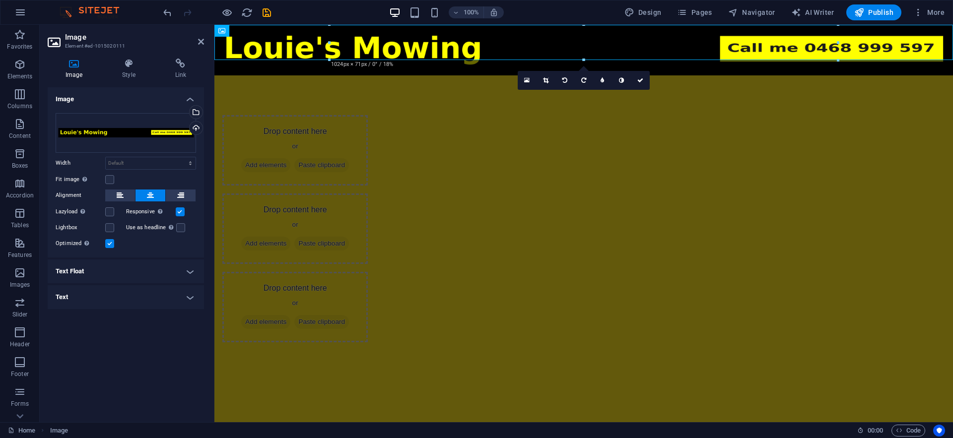
click at [179, 232] on div "Use as headline The image will be wrapped in an H1 headline tag. Useful for giv…" at bounding box center [161, 228] width 70 height 12
click at [183, 227] on label at bounding box center [180, 227] width 9 height 9
click at [0, 0] on input "Use as headline The image will be wrapped in an H1 headline tag. Useful for giv…" at bounding box center [0, 0] width 0 height 0
click at [330, 296] on html "Skip to main content Drop content here or Add elements Paste clipboard Drop con…" at bounding box center [583, 203] width 738 height 357
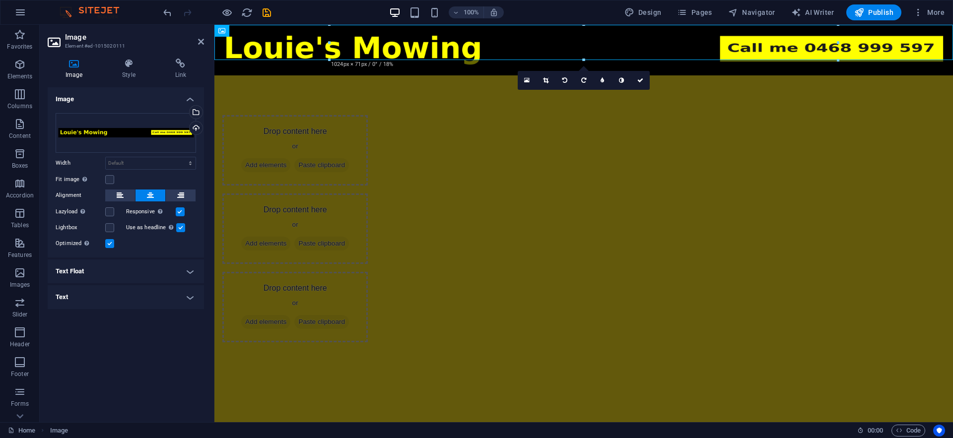
click at [419, 20] on div "100%" at bounding box center [446, 12] width 115 height 16
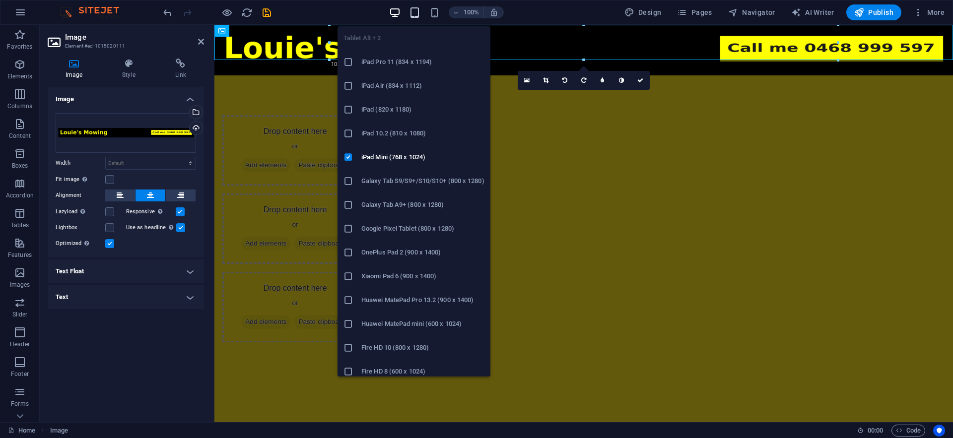
click at [419, 16] on icon "button" at bounding box center [414, 12] width 11 height 11
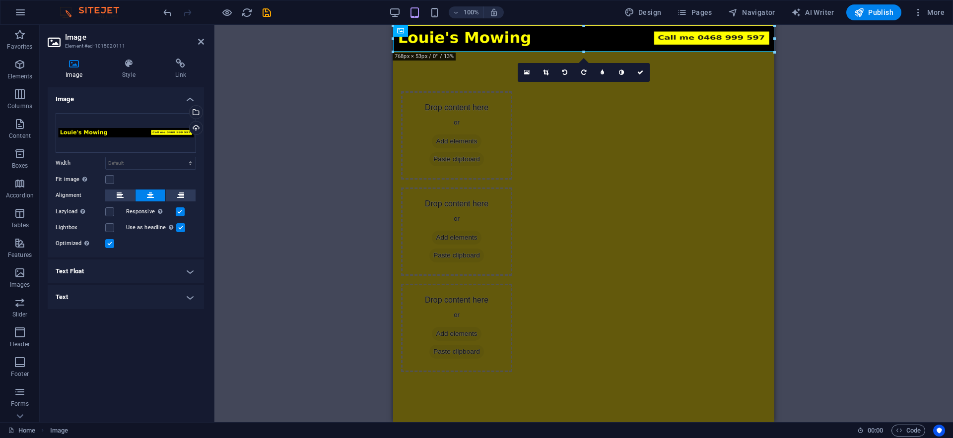
click at [425, 16] on div "100%" at bounding box center [446, 12] width 115 height 16
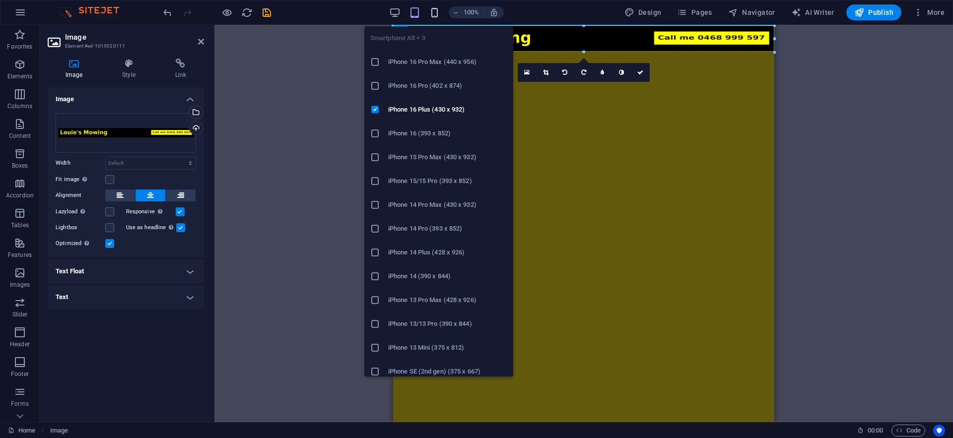
click at [432, 12] on icon "button" at bounding box center [434, 12] width 11 height 11
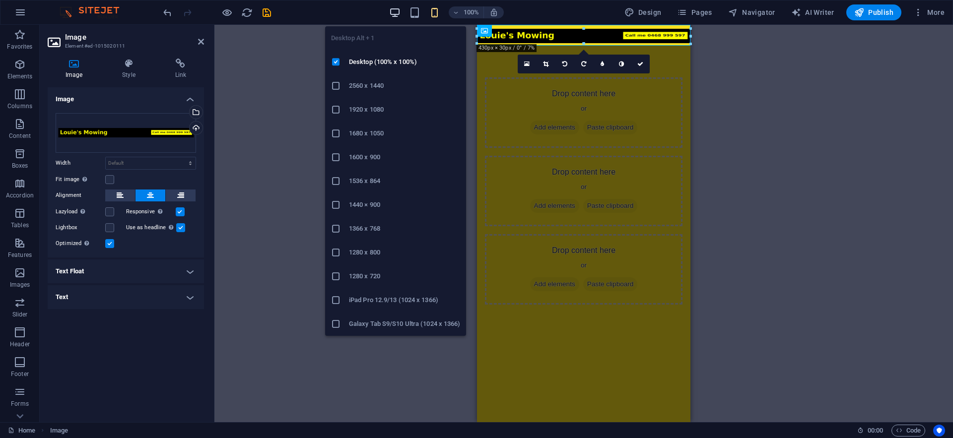
click at [390, 15] on span "button" at bounding box center [395, 12] width 12 height 11
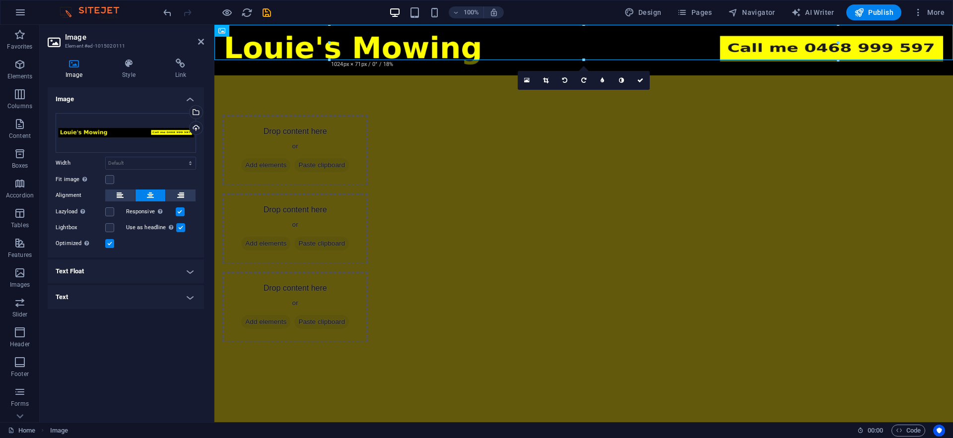
click at [701, 330] on html "Skip to main content Drop content here or Add elements Paste clipboard Drop con…" at bounding box center [583, 203] width 738 height 357
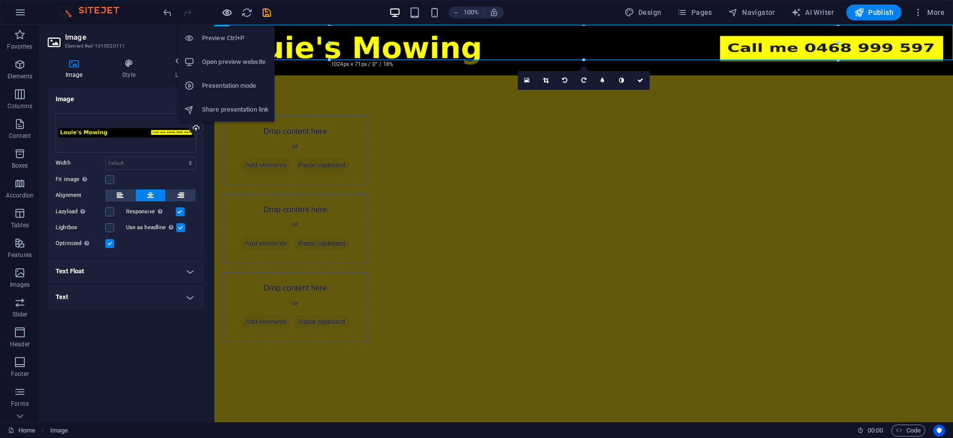
click at [227, 11] on icon "button" at bounding box center [226, 12] width 11 height 11
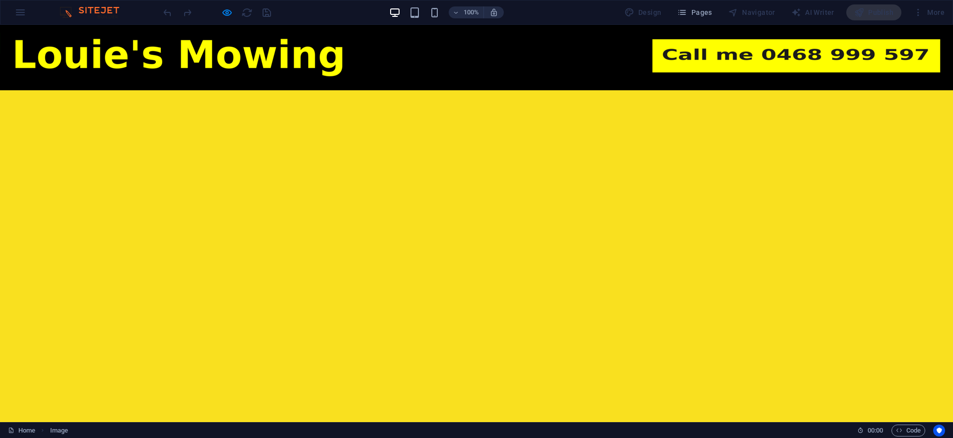
click at [515, 162] on html "Skip to main content Drop content here or Add elements Paste clipboard Drop con…" at bounding box center [476, 93] width 953 height 137
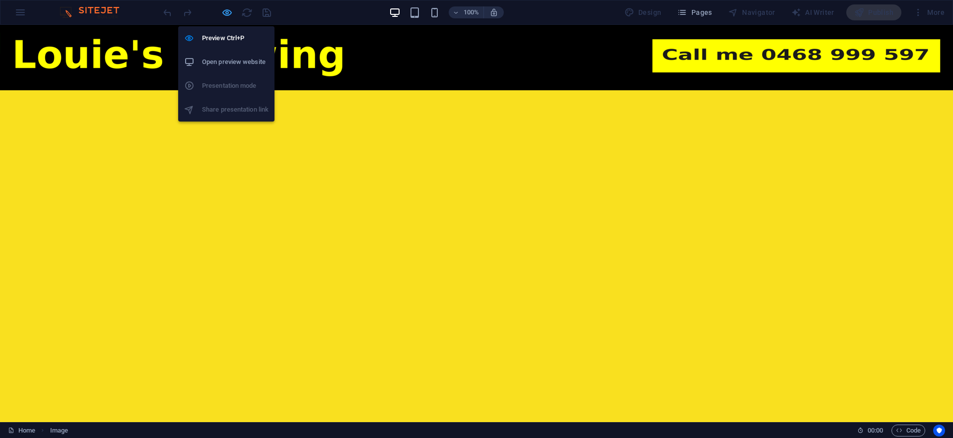
click at [228, 9] on icon "button" at bounding box center [226, 12] width 11 height 11
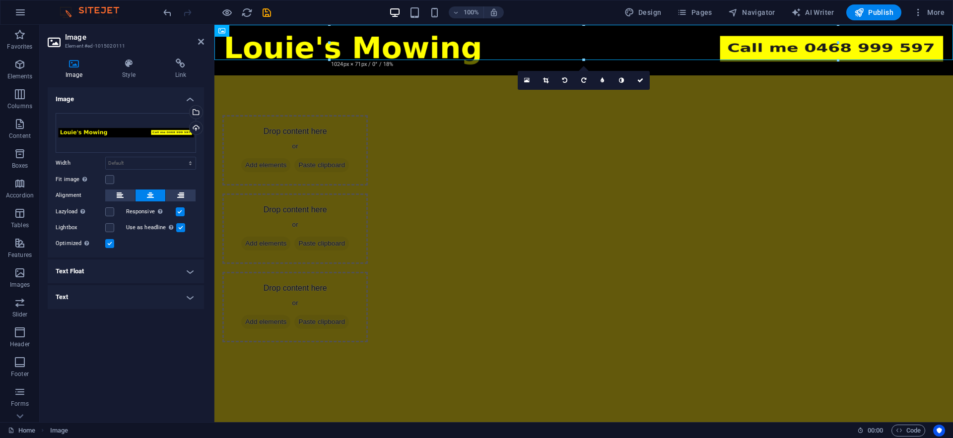
click at [653, 277] on html "Skip to main content Drop content here or Add elements Paste clipboard Drop con…" at bounding box center [583, 203] width 738 height 357
click at [872, 13] on span "Publish" at bounding box center [873, 12] width 39 height 10
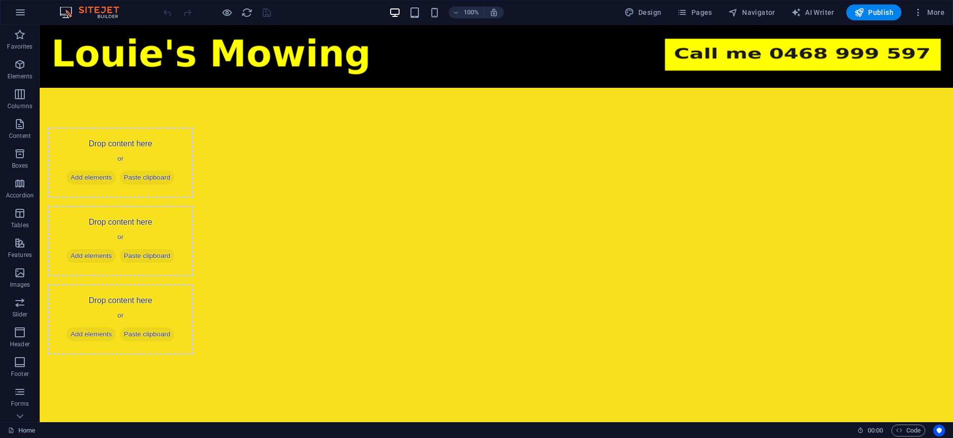
click at [451, 256] on html "Skip to main content Drop content here or Add elements Paste clipboard Drop con…" at bounding box center [496, 210] width 913 height 370
click at [23, 14] on icon "button" at bounding box center [20, 12] width 12 height 12
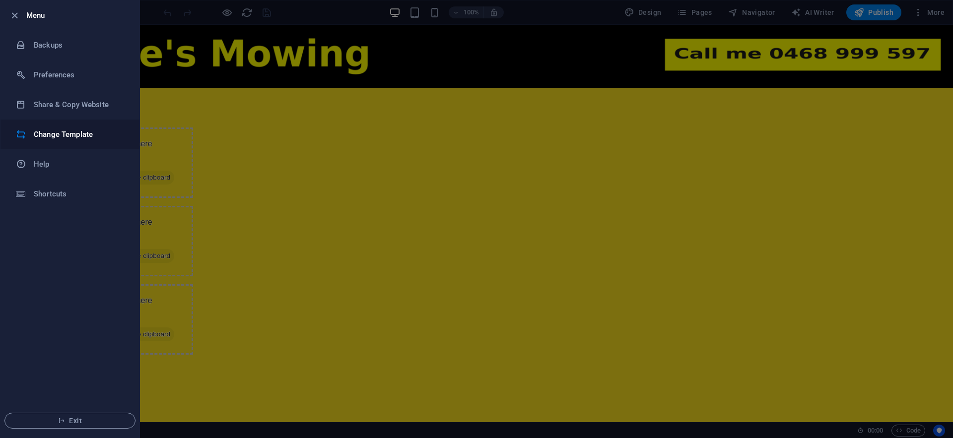
click at [110, 135] on h6 "Change Template" at bounding box center [80, 135] width 92 height 12
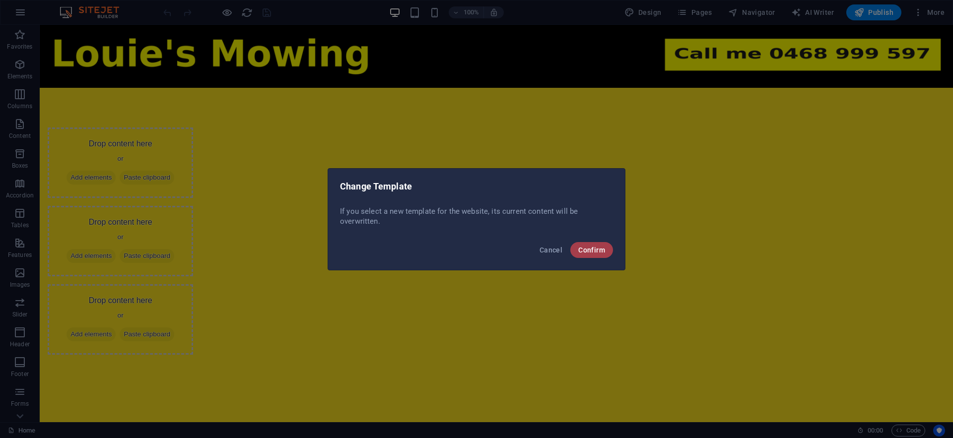
click at [581, 248] on span "Confirm" at bounding box center [591, 250] width 27 height 8
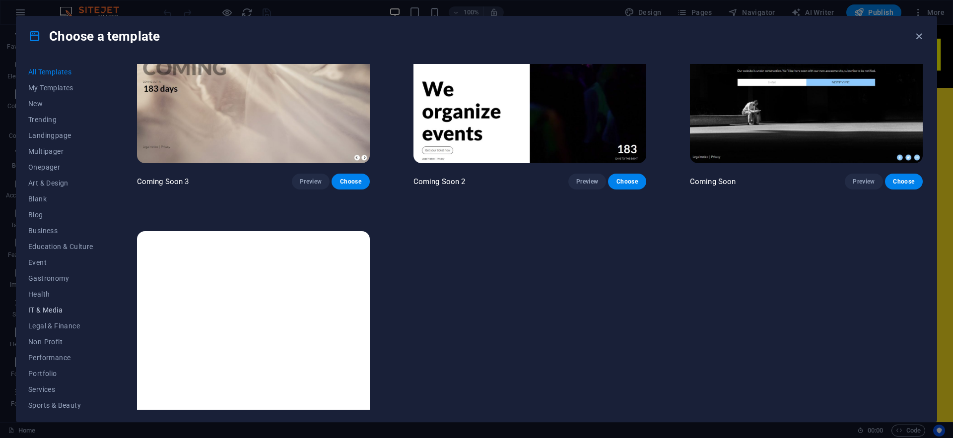
scroll to position [51, 0]
click at [59, 344] on button "Services" at bounding box center [60, 338] width 65 height 16
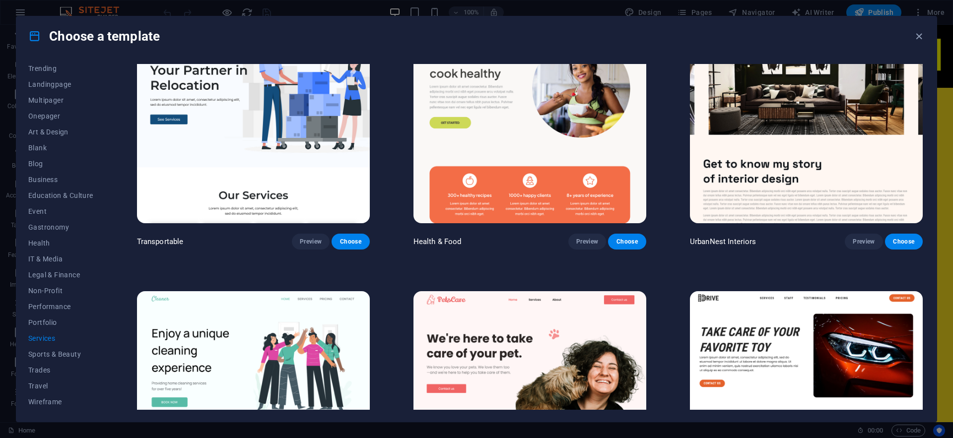
scroll to position [358, 0]
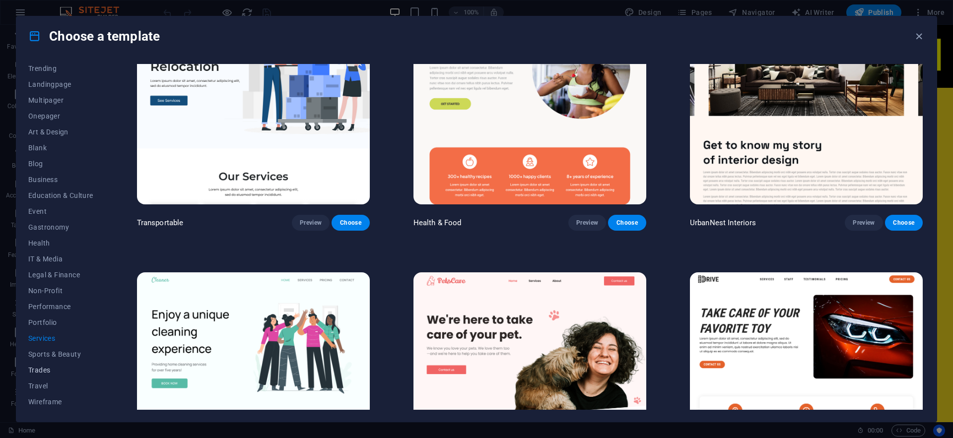
click at [61, 366] on span "Trades" at bounding box center [60, 370] width 65 height 8
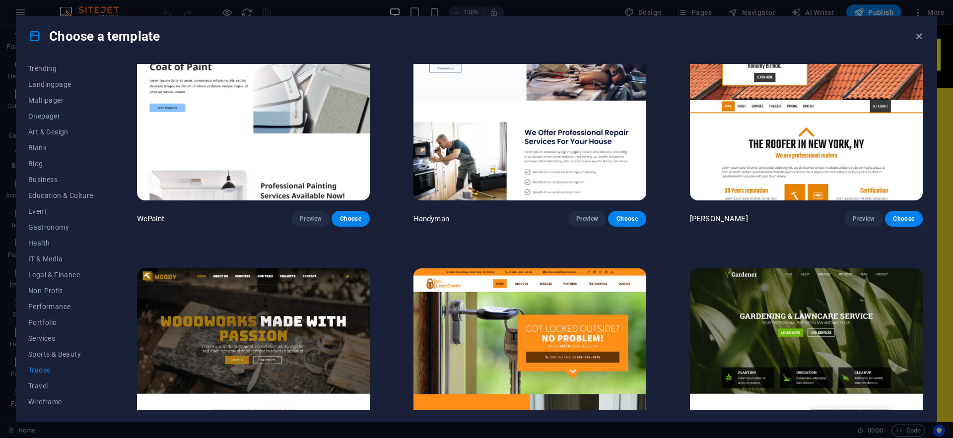
scroll to position [0, 0]
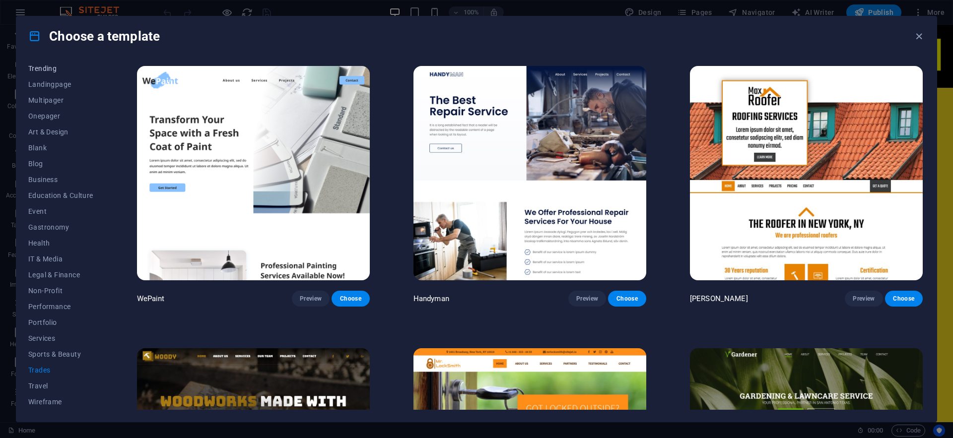
click at [64, 72] on span "Trending" at bounding box center [60, 69] width 65 height 8
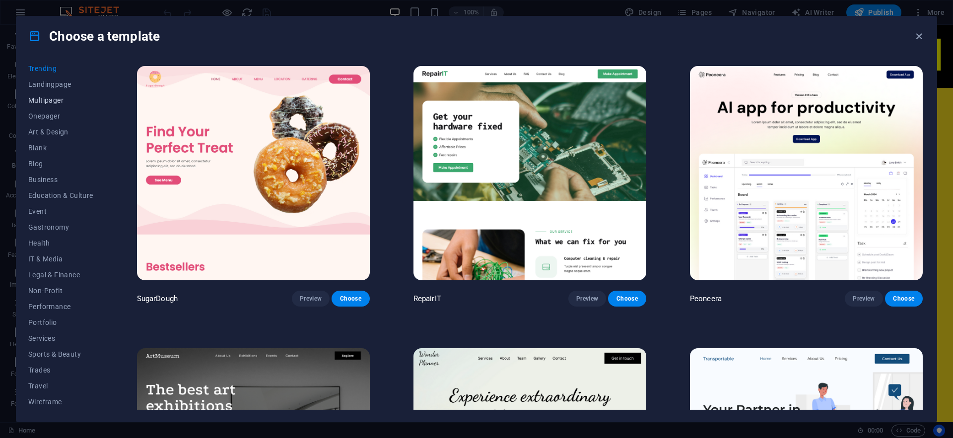
click at [64, 95] on button "Multipager" at bounding box center [60, 100] width 65 height 16
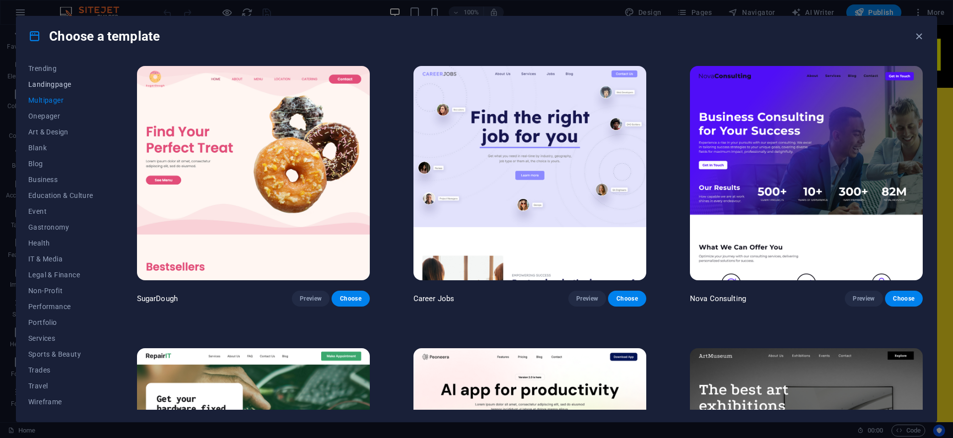
click at [68, 82] on span "Landingpage" at bounding box center [60, 84] width 65 height 8
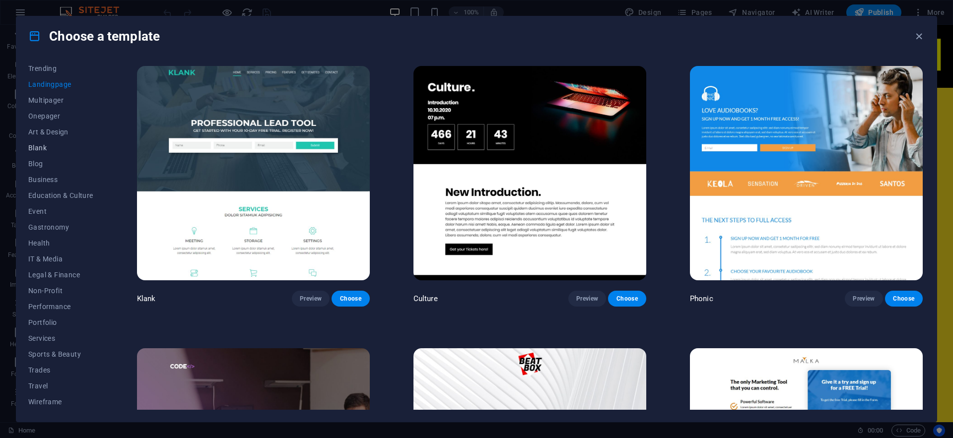
click at [61, 150] on span "Blank" at bounding box center [60, 148] width 65 height 8
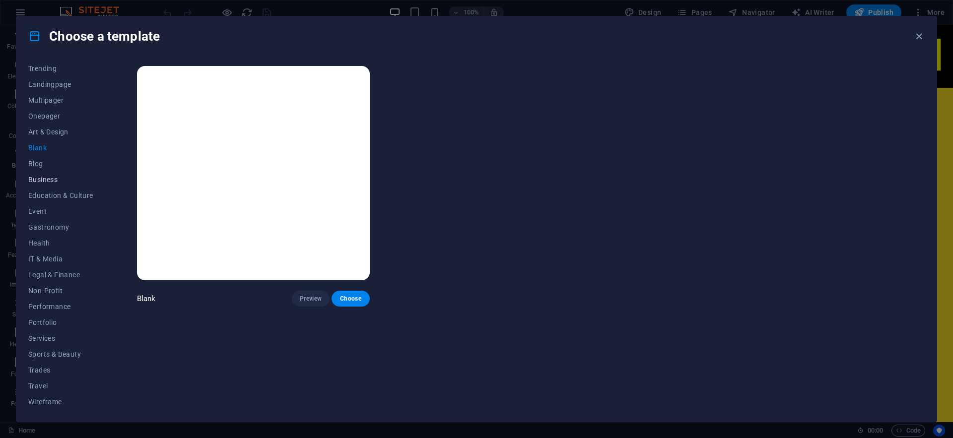
click at [54, 182] on span "Business" at bounding box center [60, 180] width 65 height 8
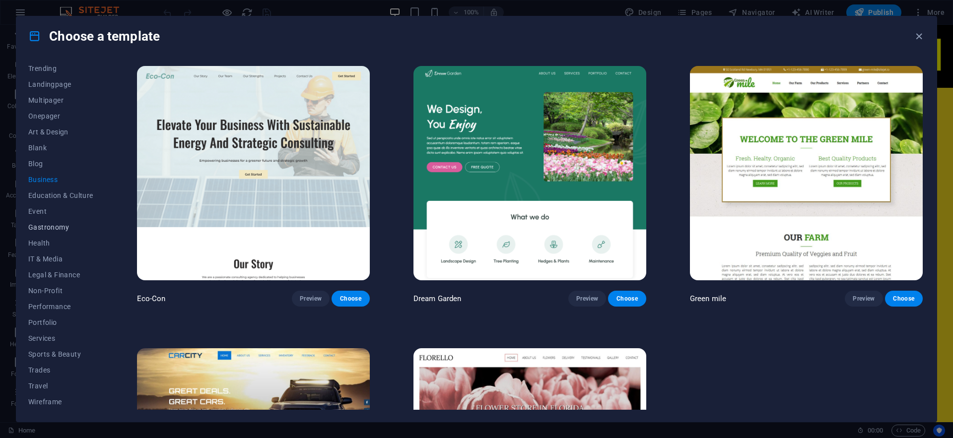
click at [47, 232] on button "Gastronomy" at bounding box center [60, 227] width 65 height 16
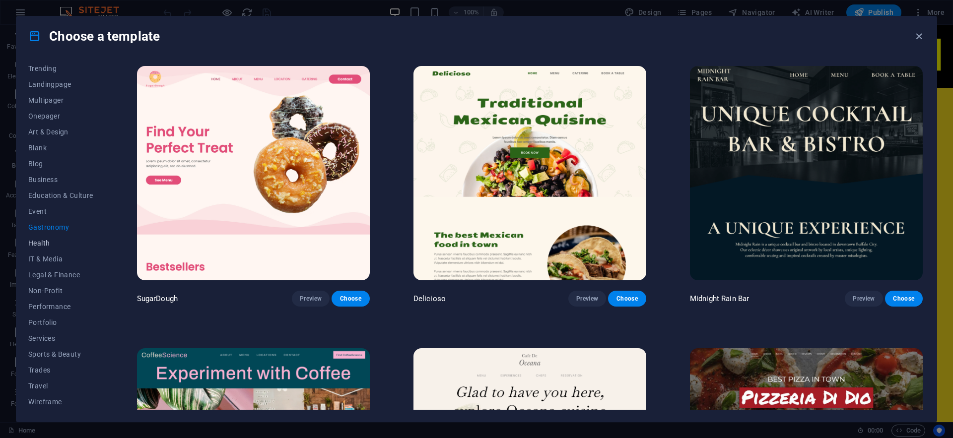
click at [37, 246] on span "Health" at bounding box center [60, 243] width 65 height 8
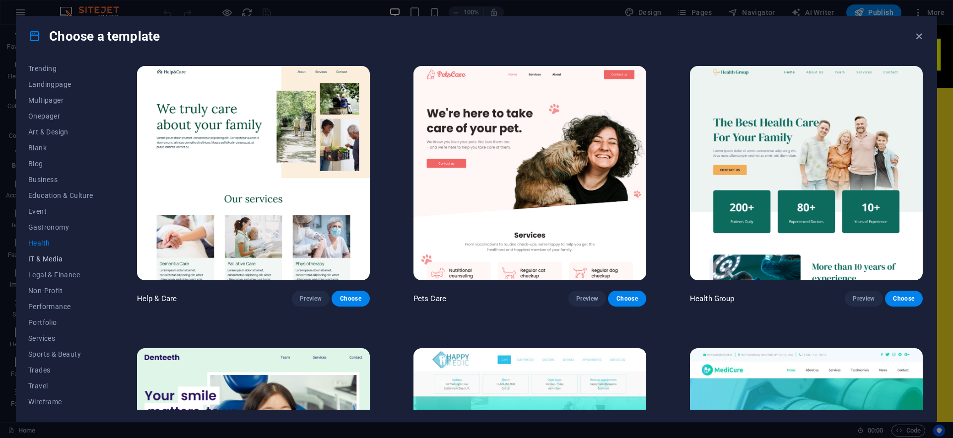
click at [34, 255] on span "IT & Media" at bounding box center [60, 259] width 65 height 8
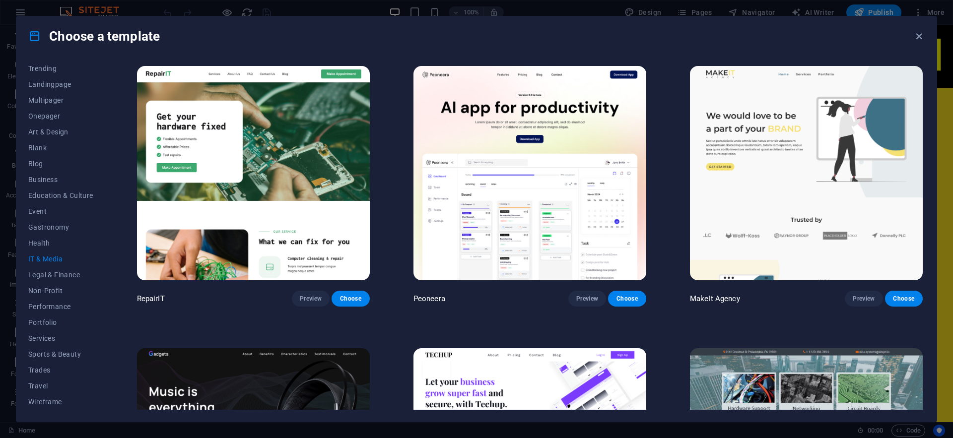
click at [34, 255] on span "IT & Media" at bounding box center [60, 259] width 65 height 8
click at [40, 273] on span "Legal & Finance" at bounding box center [60, 275] width 65 height 8
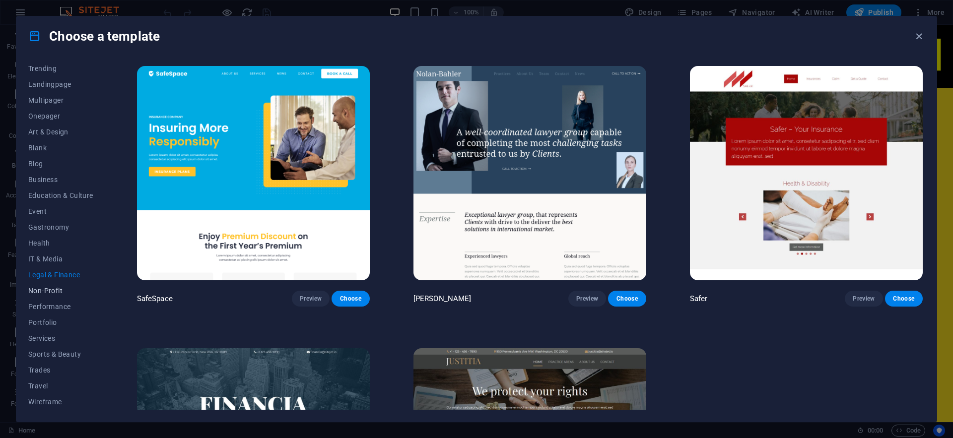
click at [47, 296] on button "Non-Profit" at bounding box center [60, 291] width 65 height 16
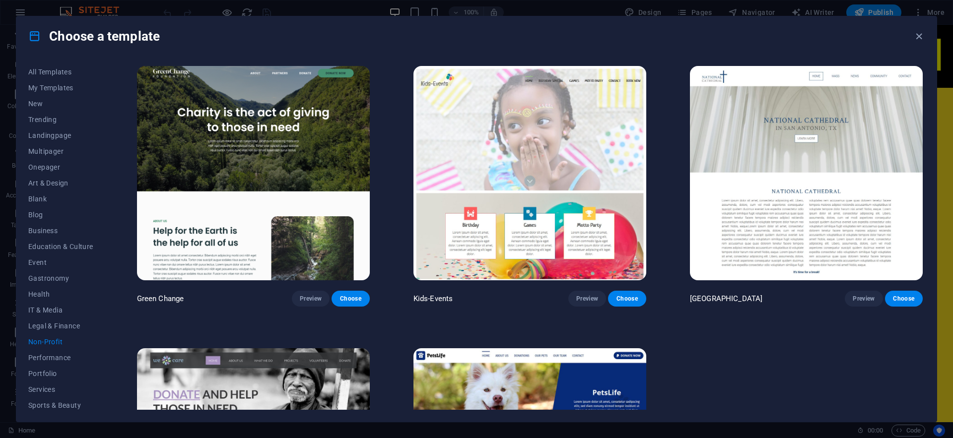
scroll to position [177, 0]
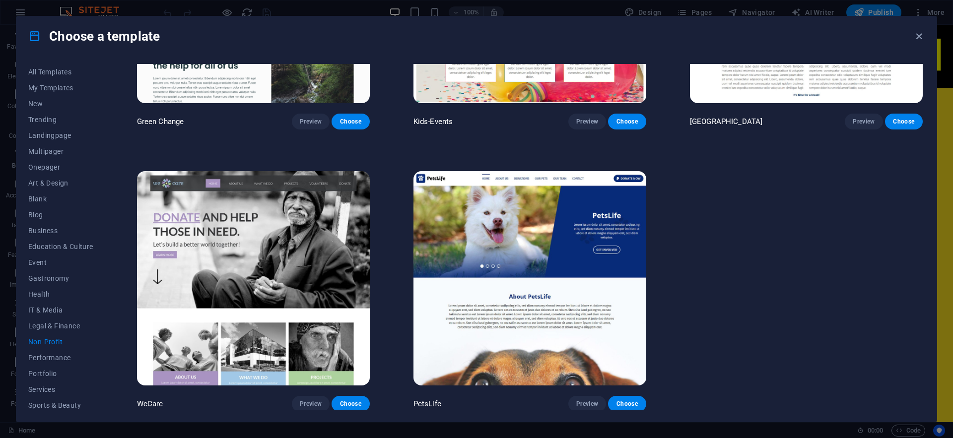
click at [233, 202] on img at bounding box center [253, 278] width 233 height 214
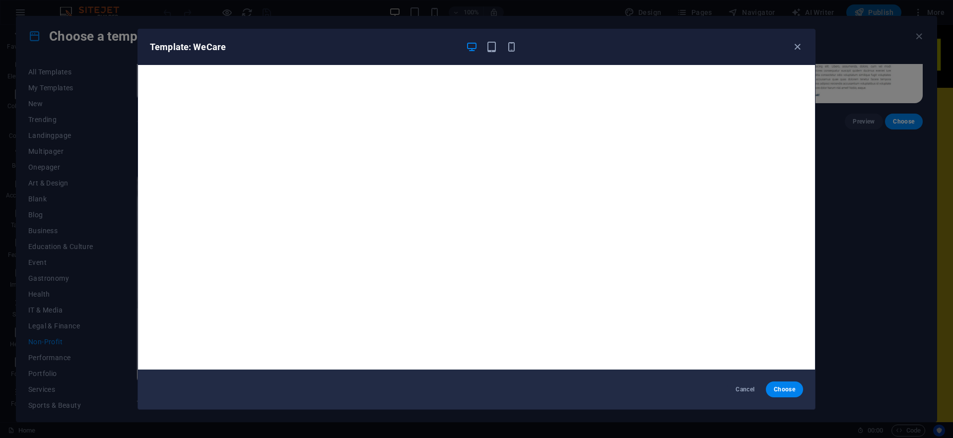
scroll to position [2, 0]
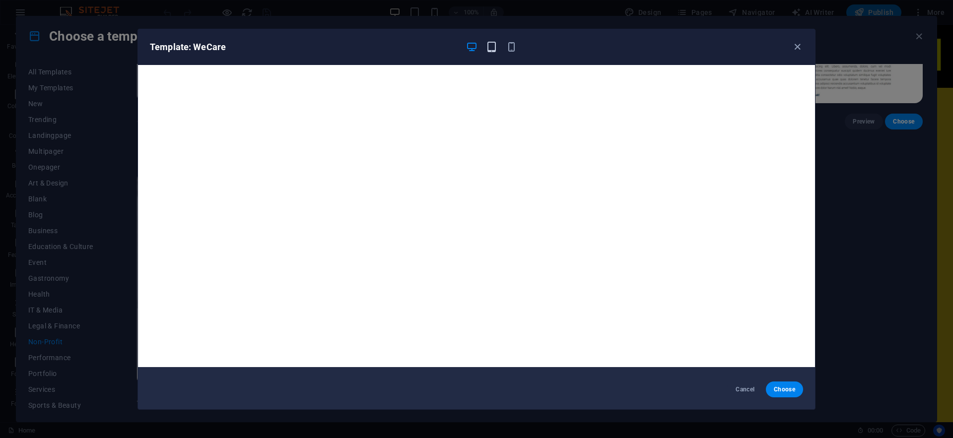
click at [491, 52] on icon "button" at bounding box center [491, 46] width 11 height 11
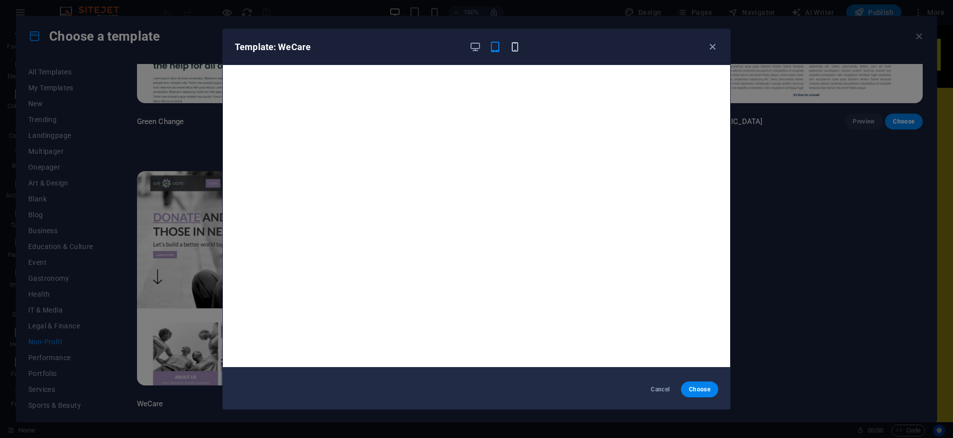
click at [509, 52] on icon "button" at bounding box center [514, 46] width 11 height 11
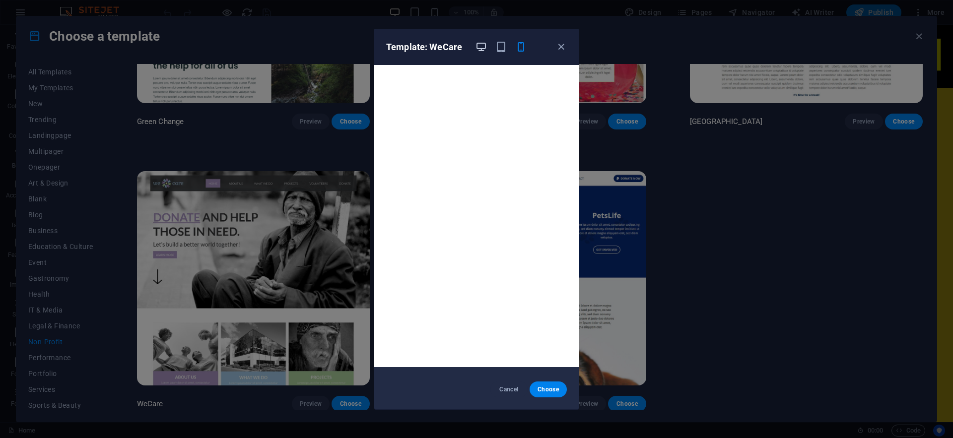
click at [483, 52] on icon "button" at bounding box center [480, 46] width 11 height 11
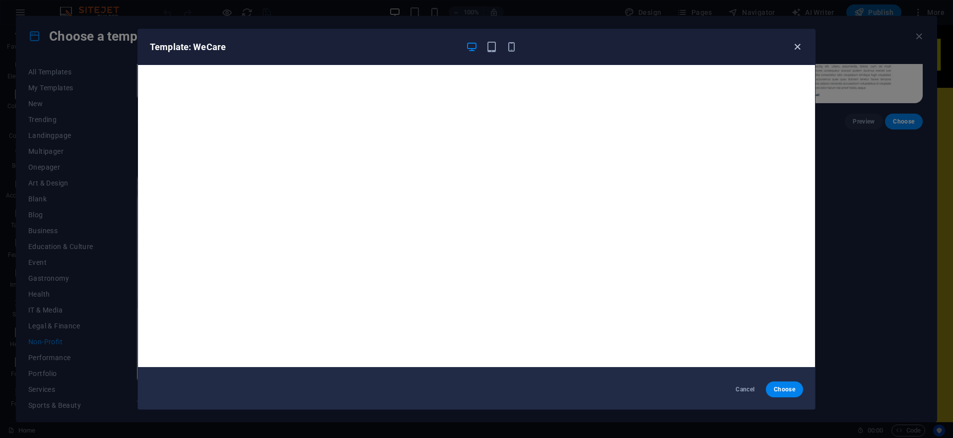
click at [798, 48] on icon "button" at bounding box center [796, 46] width 11 height 11
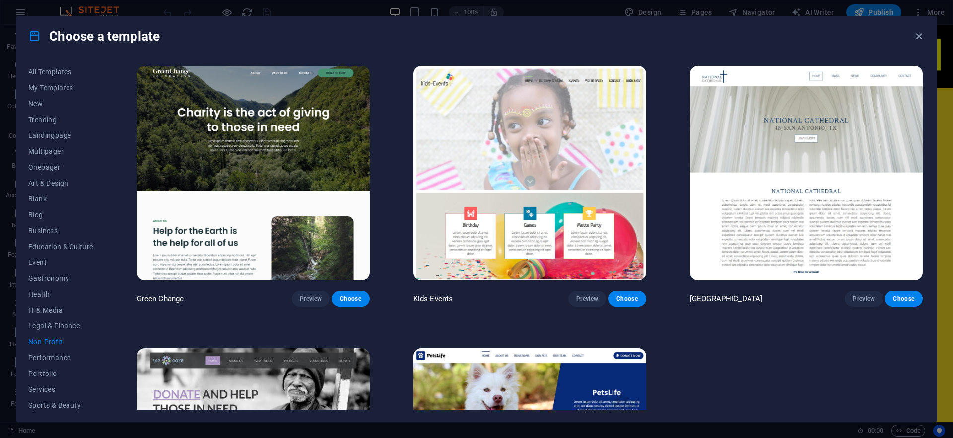
scroll to position [177, 0]
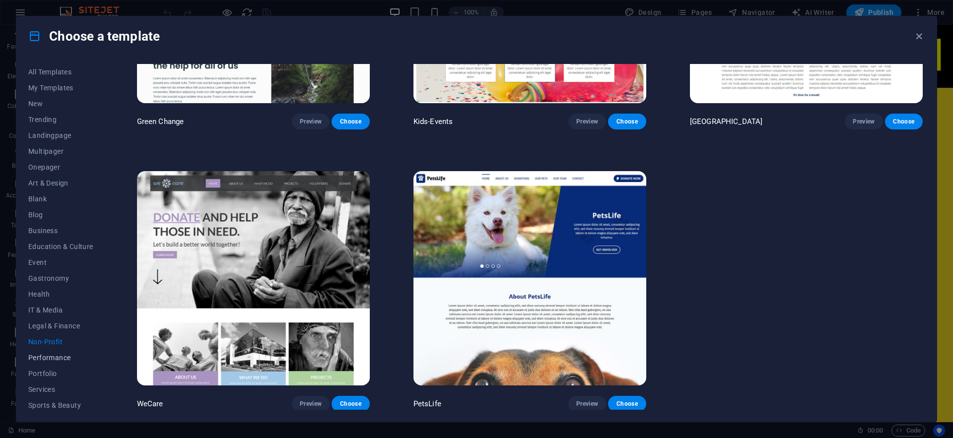
click at [71, 358] on span "Performance" at bounding box center [60, 358] width 65 height 8
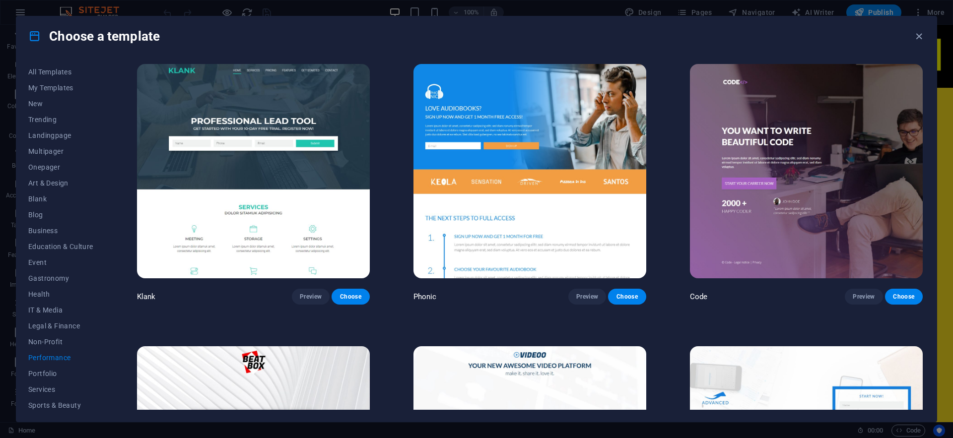
scroll to position [18, 0]
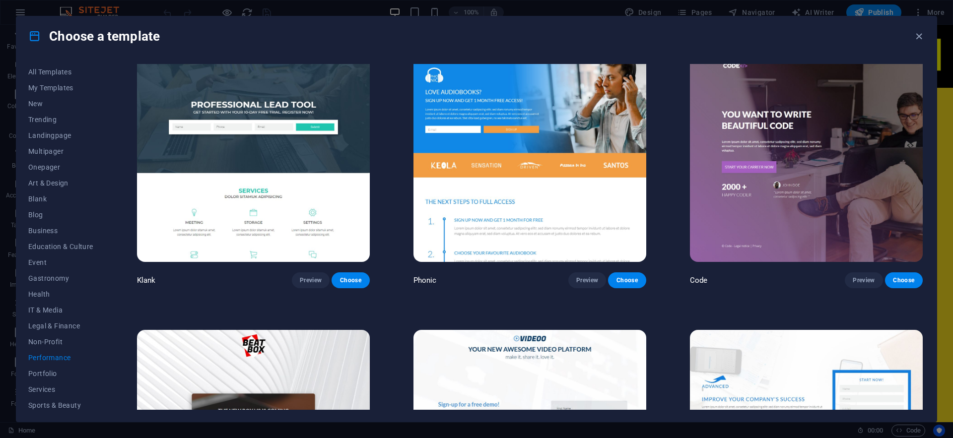
click at [282, 105] on img at bounding box center [253, 155] width 233 height 214
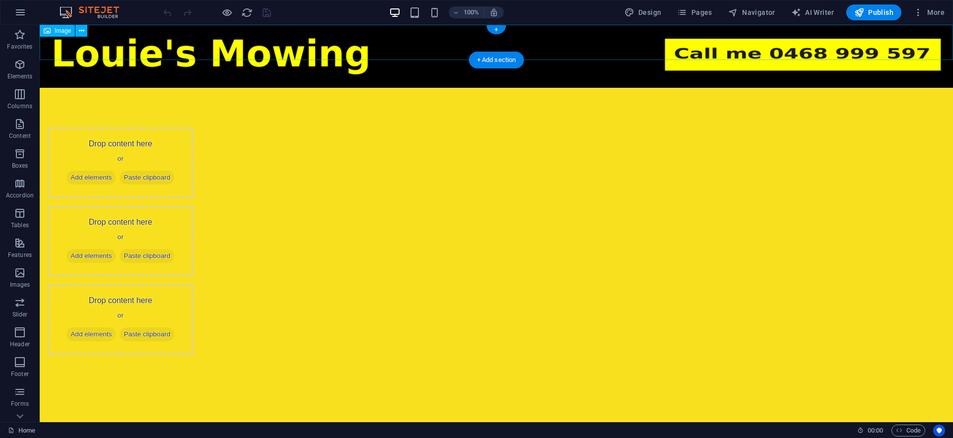
click at [419, 47] on figure at bounding box center [496, 56] width 913 height 63
click at [428, 290] on html "Skip to main content Drop content here or Add elements Paste clipboard Drop con…" at bounding box center [496, 210] width 913 height 370
click at [470, 13] on h6 "100%" at bounding box center [471, 12] width 16 height 12
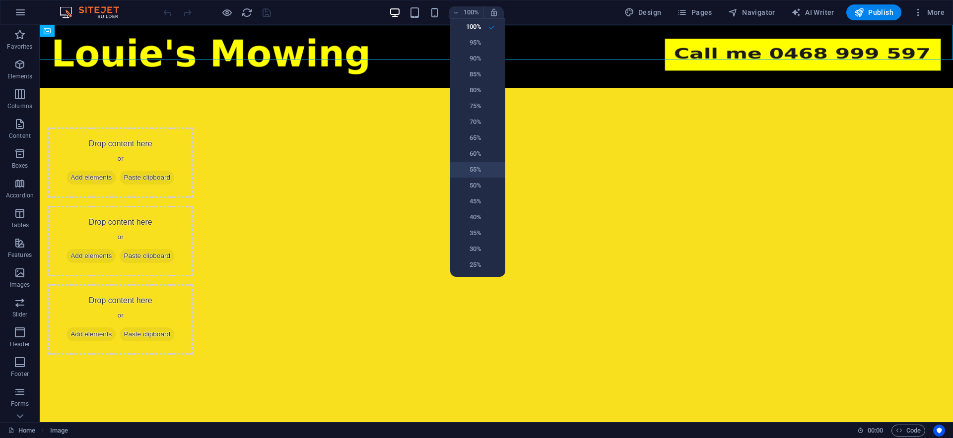
click at [479, 173] on h6 "55%" at bounding box center [468, 170] width 25 height 12
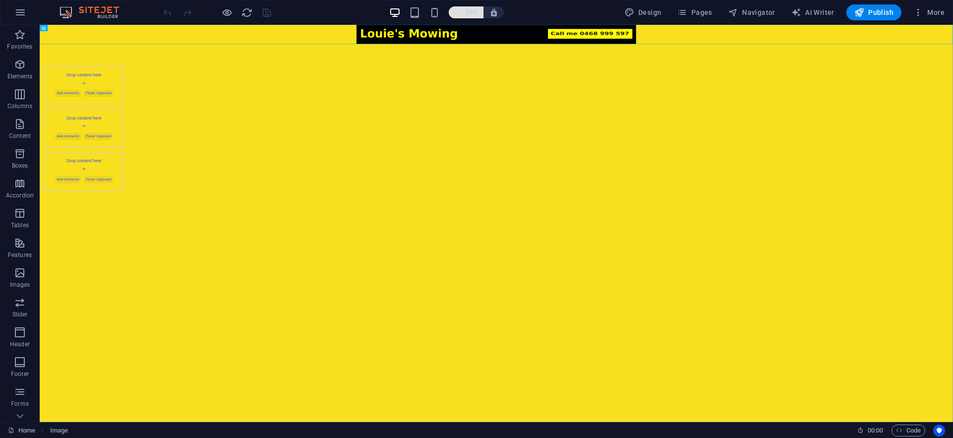
click at [471, 13] on h6 "55%" at bounding box center [471, 12] width 16 height 12
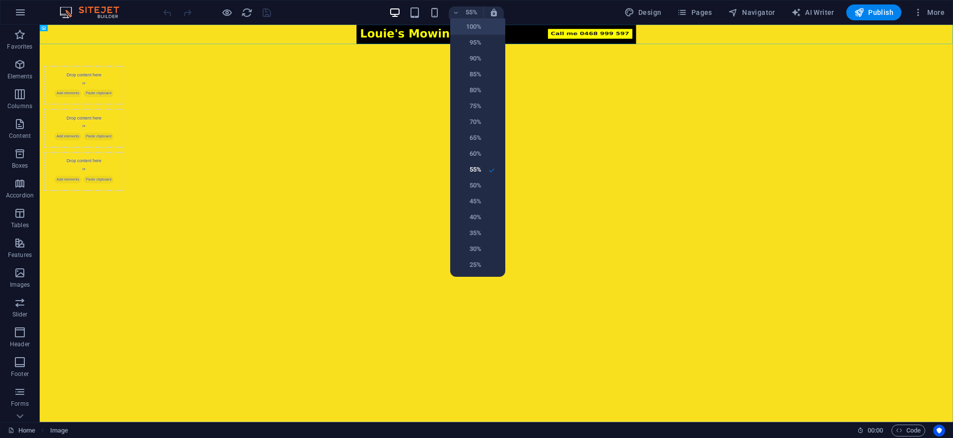
click at [478, 32] on h6 "100%" at bounding box center [468, 27] width 25 height 12
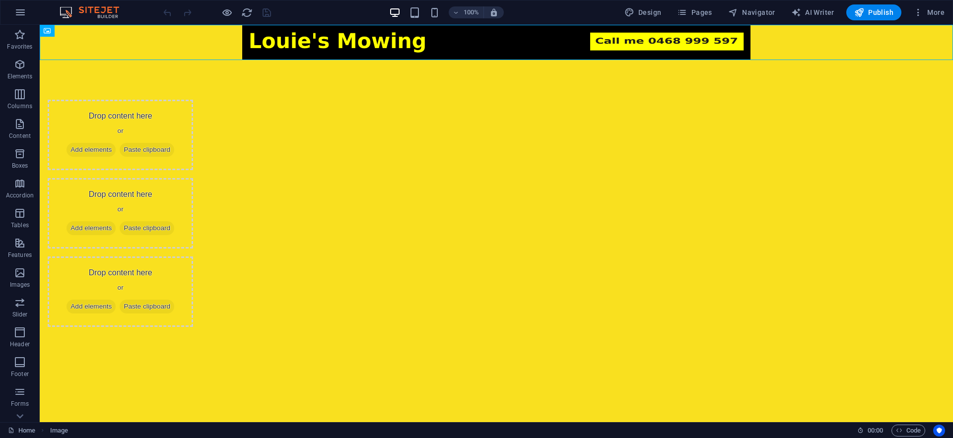
click at [507, 259] on html "Skip to main content Drop content here or Add elements Paste clipboard Drop con…" at bounding box center [496, 196] width 913 height 342
click at [236, 39] on figure at bounding box center [496, 42] width 913 height 35
click at [82, 33] on icon at bounding box center [81, 31] width 5 height 10
click at [349, 53] on figure at bounding box center [496, 42] width 913 height 35
click at [63, 30] on span "Image" at bounding box center [63, 31] width 16 height 6
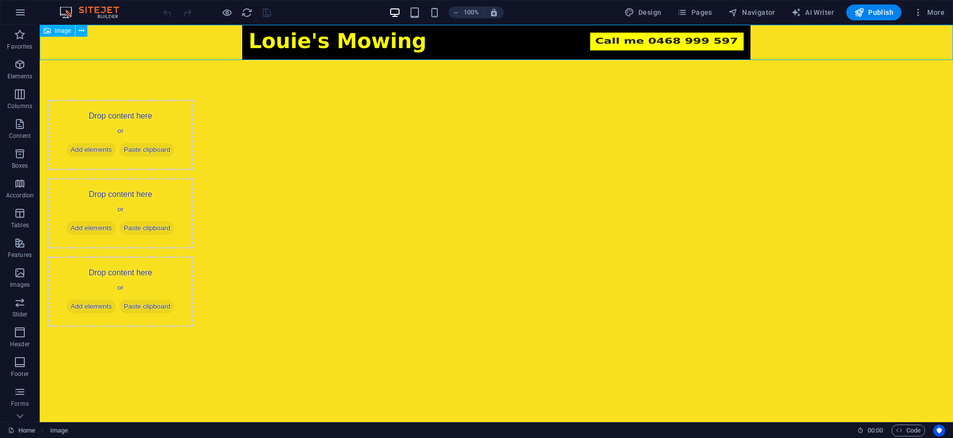
click at [67, 33] on span "Image" at bounding box center [63, 31] width 16 height 6
click at [84, 33] on icon at bounding box center [81, 31] width 5 height 10
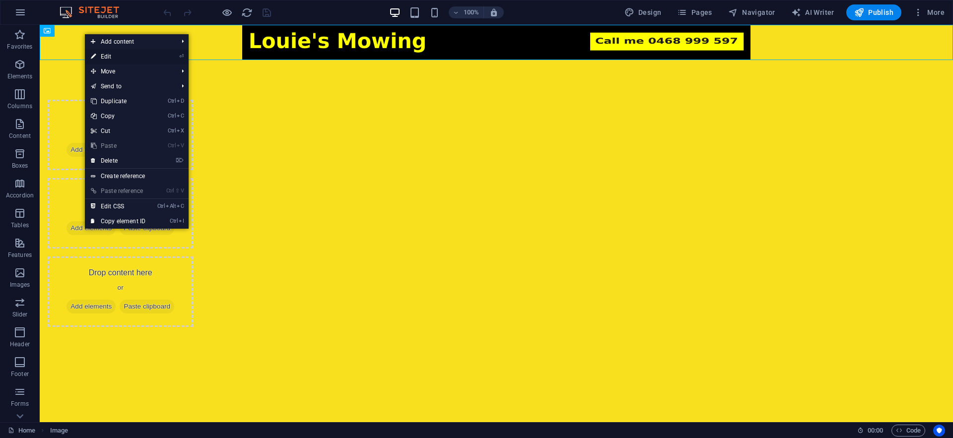
click at [122, 59] on link "⏎ Edit" at bounding box center [118, 56] width 66 height 15
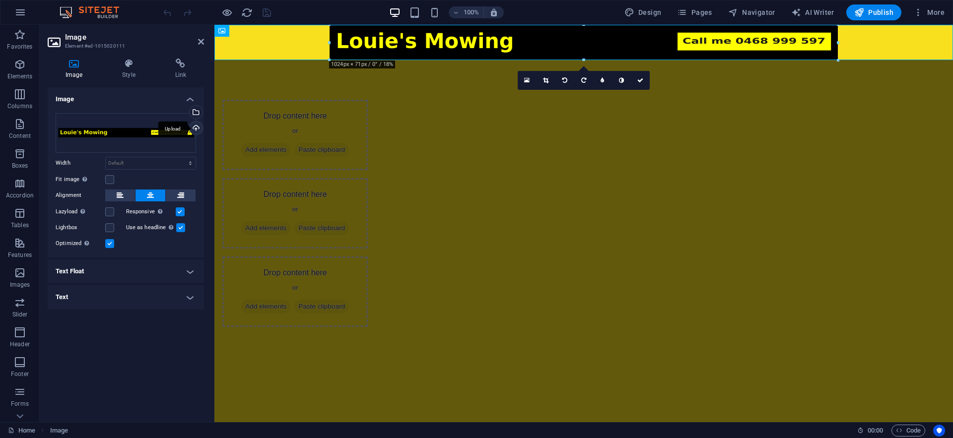
click at [196, 132] on div "Upload" at bounding box center [195, 129] width 15 height 15
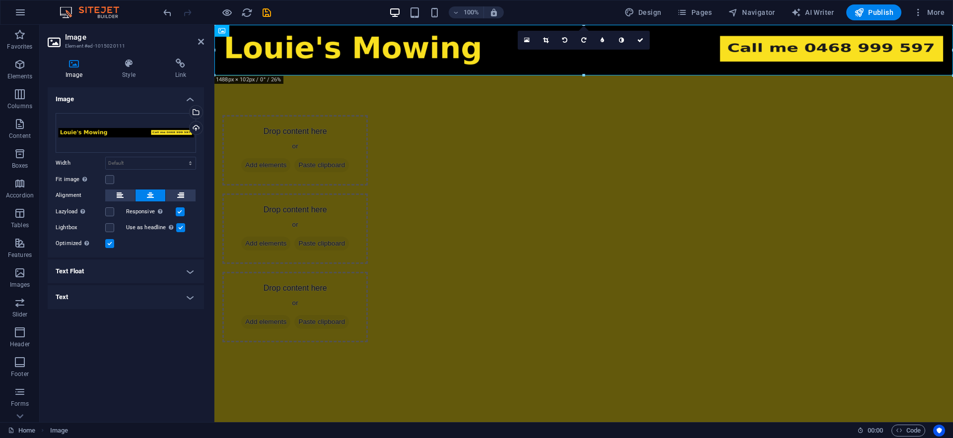
click at [416, 319] on html "Skip to main content Drop content here or Add elements Paste clipboard Drop con…" at bounding box center [583, 203] width 738 height 357
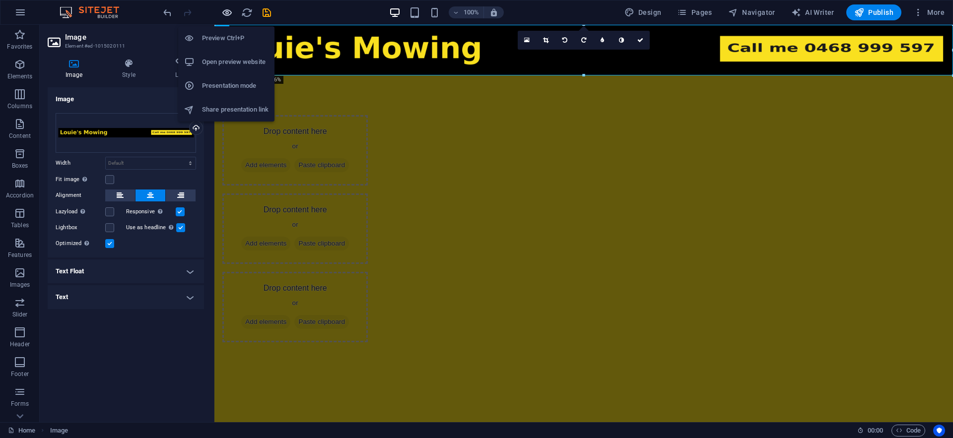
click at [228, 15] on icon "button" at bounding box center [226, 12] width 11 height 11
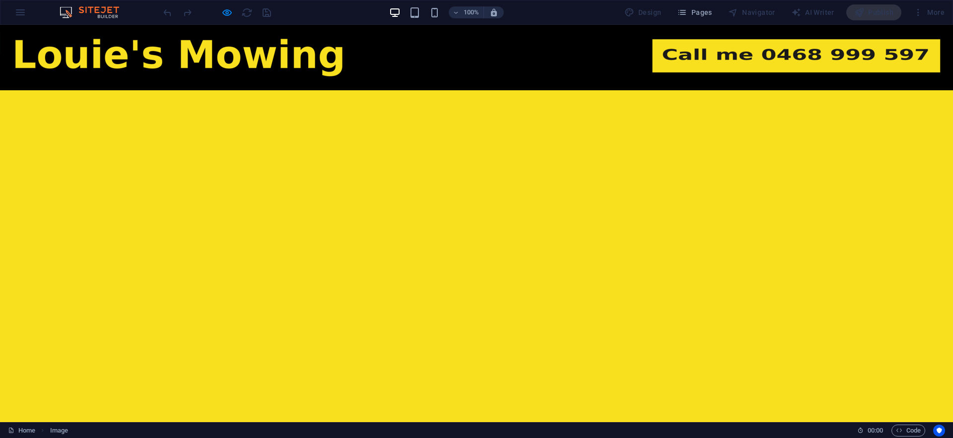
click at [422, 162] on html "Skip to main content Drop content here or Add elements Paste clipboard Drop con…" at bounding box center [476, 93] width 953 height 137
click at [499, 162] on div "Drop content here or Add elements Paste clipboard Drop content here or Add elem…" at bounding box center [476, 125] width 953 height 71
click at [708, 10] on span "Pages" at bounding box center [694, 12] width 35 height 10
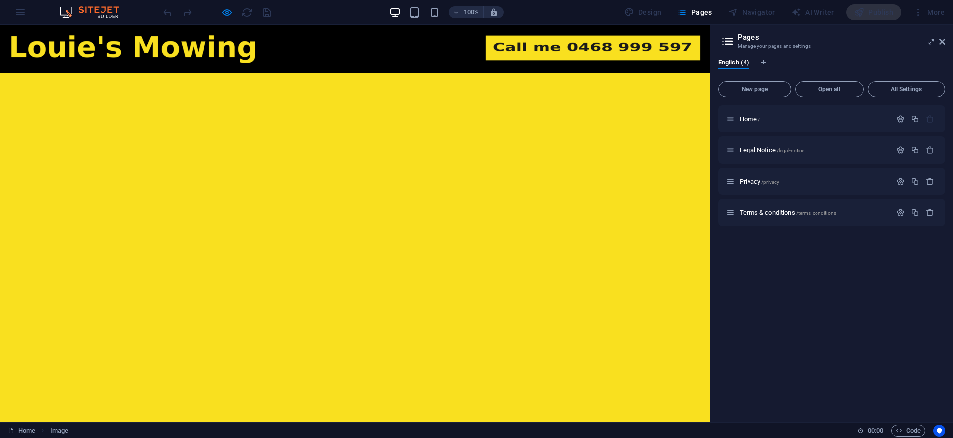
click at [862, 56] on div "English (4) New page Open all All Settings Home / Legal Notice /legal-notice Pr…" at bounding box center [831, 237] width 243 height 372
click at [712, 17] on button "Pages" at bounding box center [694, 12] width 43 height 16
click at [787, 117] on p "Home /" at bounding box center [813, 119] width 149 height 6
click at [731, 113] on div "Home /" at bounding box center [831, 118] width 227 height 27
click at [731, 114] on div "Home /" at bounding box center [808, 118] width 165 height 11
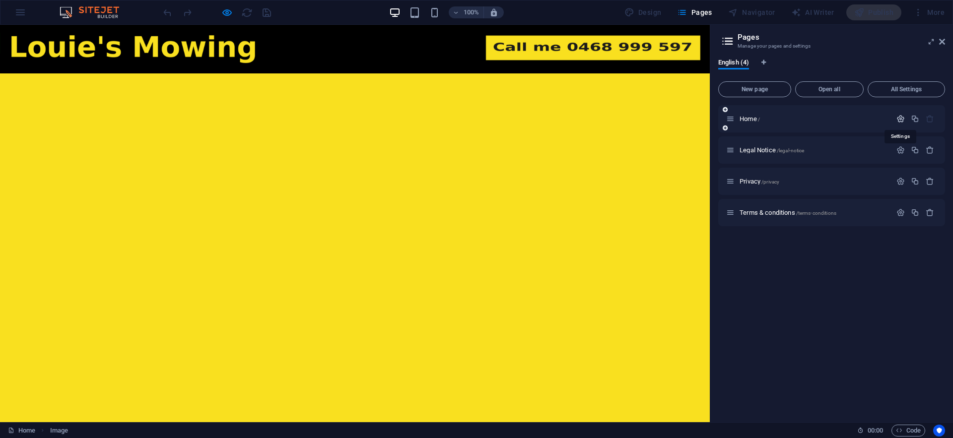
click at [904, 121] on icon "button" at bounding box center [900, 119] width 8 height 8
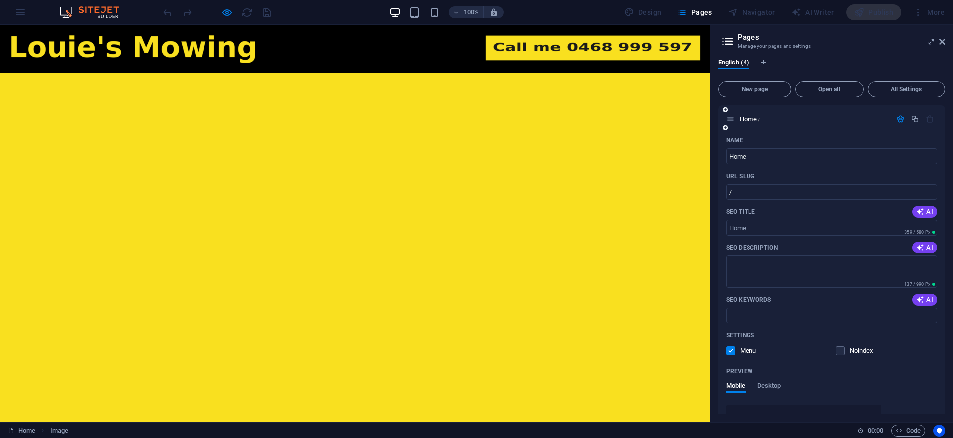
click at [854, 129] on div "Home /" at bounding box center [831, 118] width 227 height 27
click at [948, 40] on aside "Pages Manage your pages and settings English (4) New page Open all All Settings…" at bounding box center [831, 223] width 243 height 397
click at [942, 41] on icon at bounding box center [942, 42] width 6 height 8
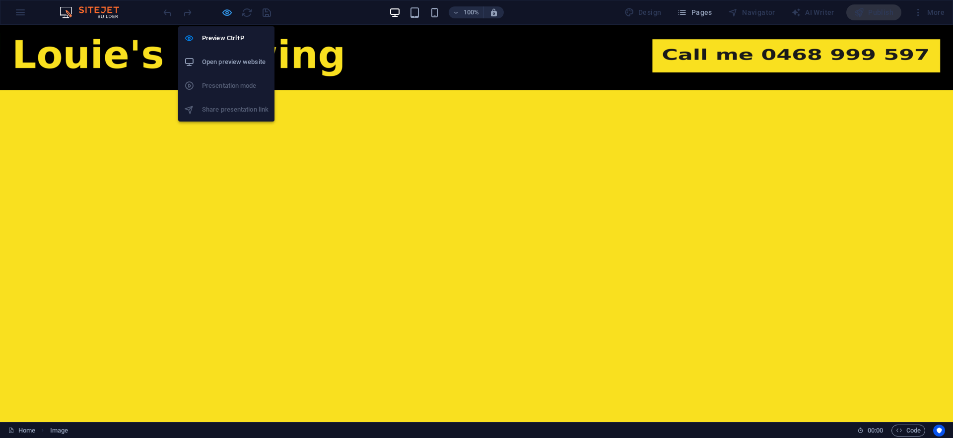
click at [231, 8] on icon "button" at bounding box center [226, 12] width 11 height 11
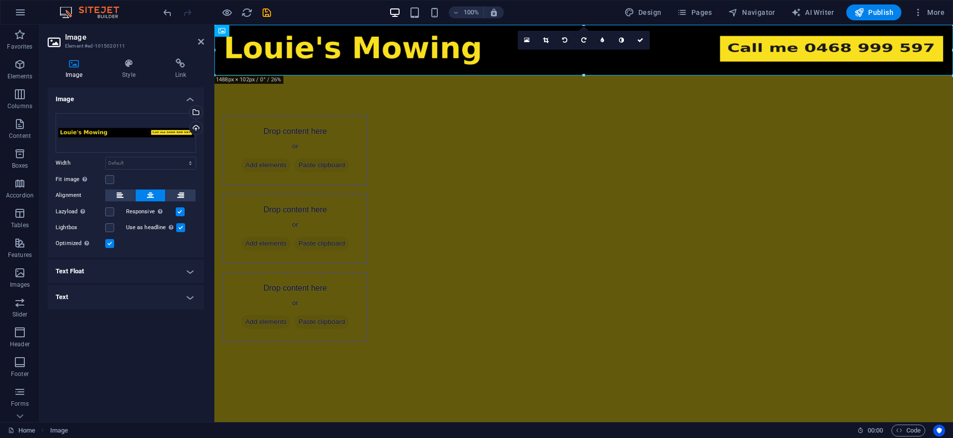
click at [459, 370] on html "Skip to main content Drop content here or Add elements Paste clipboard Drop con…" at bounding box center [583, 203] width 738 height 357
click at [319, 60] on figure at bounding box center [583, 50] width 738 height 51
click at [196, 124] on div "Upload" at bounding box center [195, 129] width 15 height 15
click at [197, 126] on div "Upload" at bounding box center [195, 129] width 15 height 15
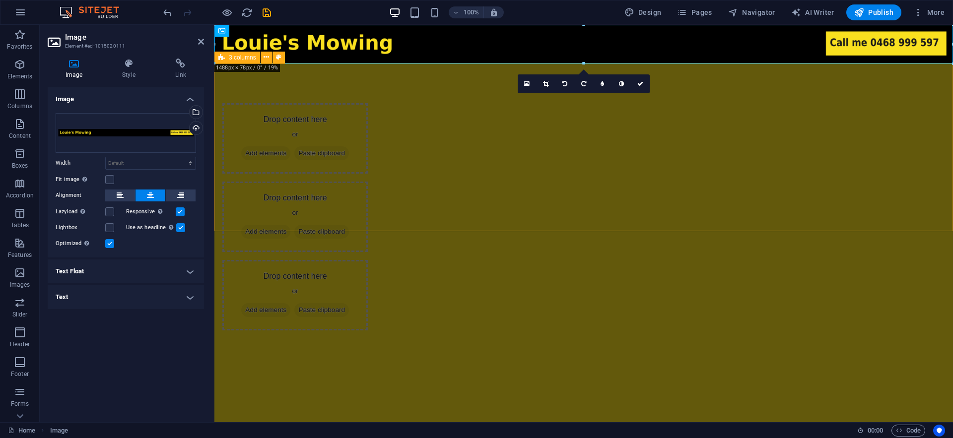
click at [451, 214] on div "Drop content here or Add elements Paste clipboard Drop content here or Add elem…" at bounding box center [583, 217] width 738 height 307
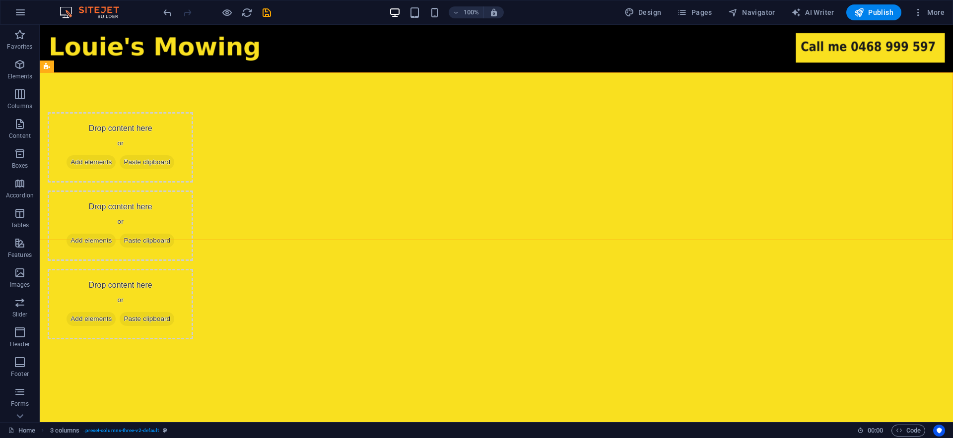
click at [404, 379] on html "Skip to main content Drop content here or Add elements Paste clipboard Drop con…" at bounding box center [496, 202] width 913 height 354
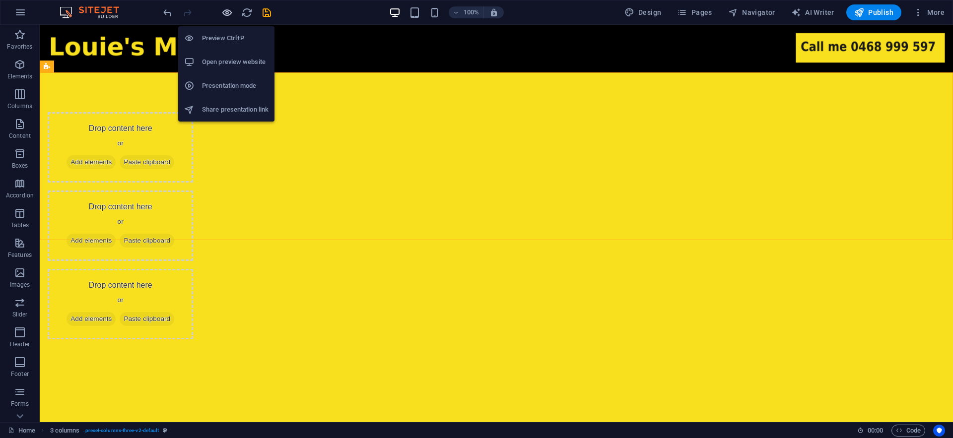
click at [229, 13] on icon "button" at bounding box center [226, 12] width 11 height 11
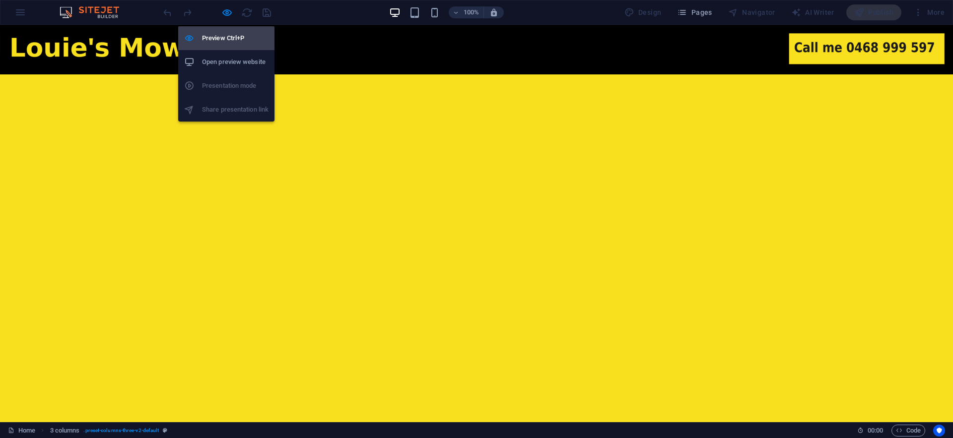
click at [232, 39] on h6 "Preview Ctrl+P" at bounding box center [235, 38] width 66 height 12
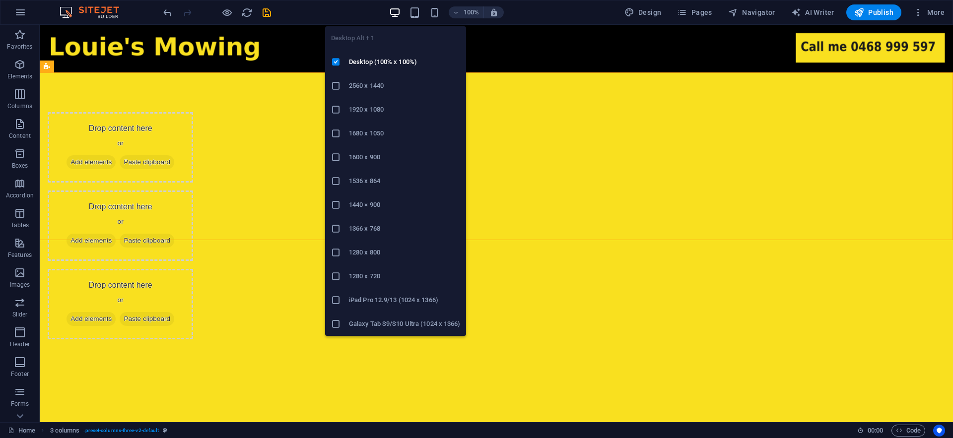
click at [393, 17] on icon "button" at bounding box center [394, 12] width 11 height 11
click at [389, 65] on h6 "Desktop (100% x 100%)" at bounding box center [404, 62] width 111 height 12
click at [397, 8] on icon "button" at bounding box center [394, 12] width 11 height 11
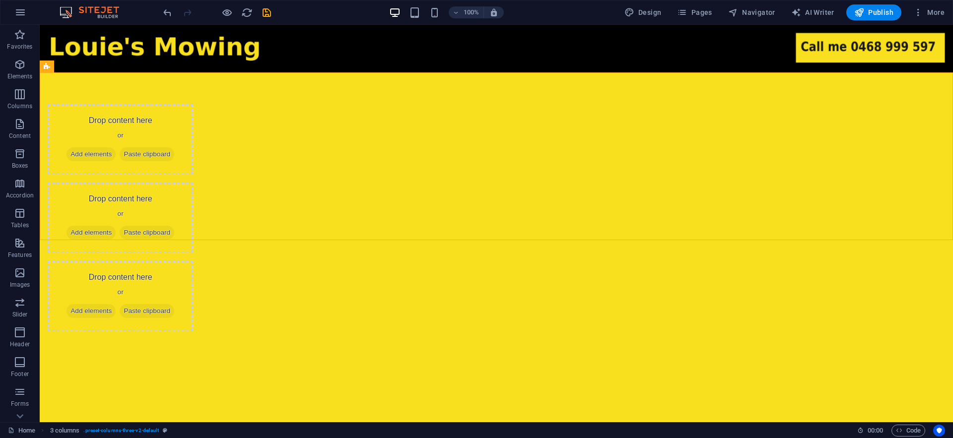
click at [421, 22] on div "100% Design Pages Navigator AI Writer Publish More" at bounding box center [476, 12] width 952 height 24
click at [421, 20] on div "100% Design Pages Navigator AI Writer Publish More" at bounding box center [476, 12] width 952 height 24
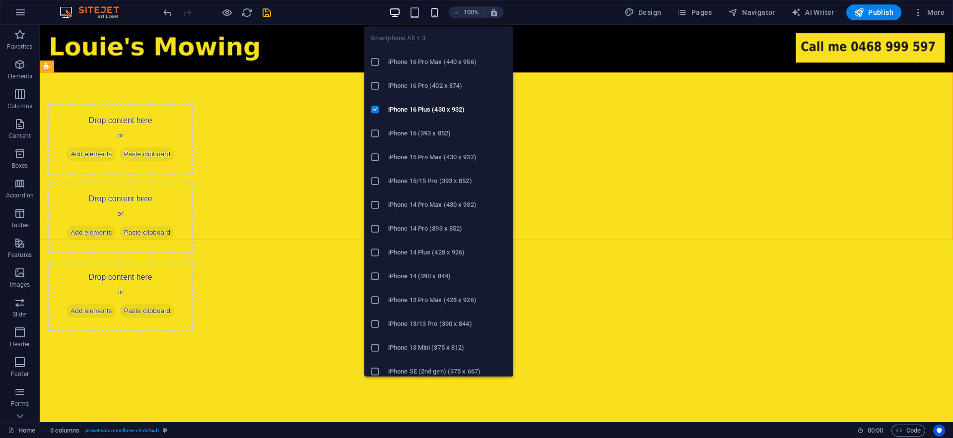
click at [435, 10] on icon "button" at bounding box center [434, 12] width 11 height 11
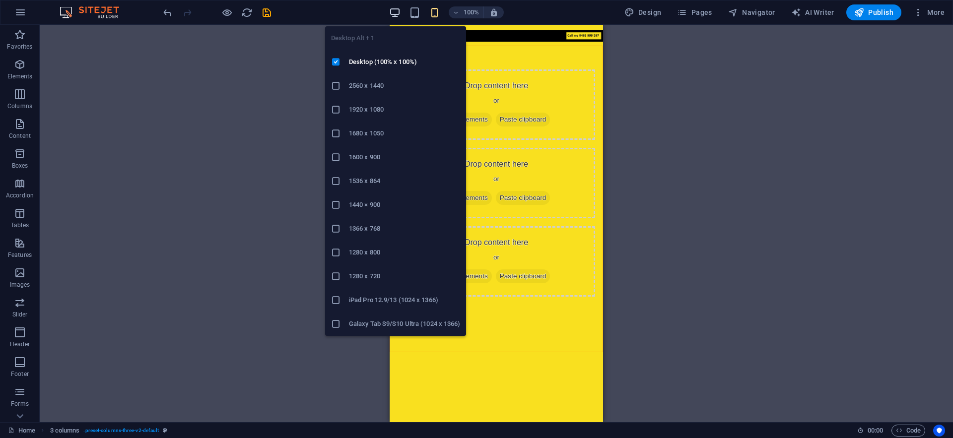
click at [395, 16] on icon "button" at bounding box center [394, 12] width 11 height 11
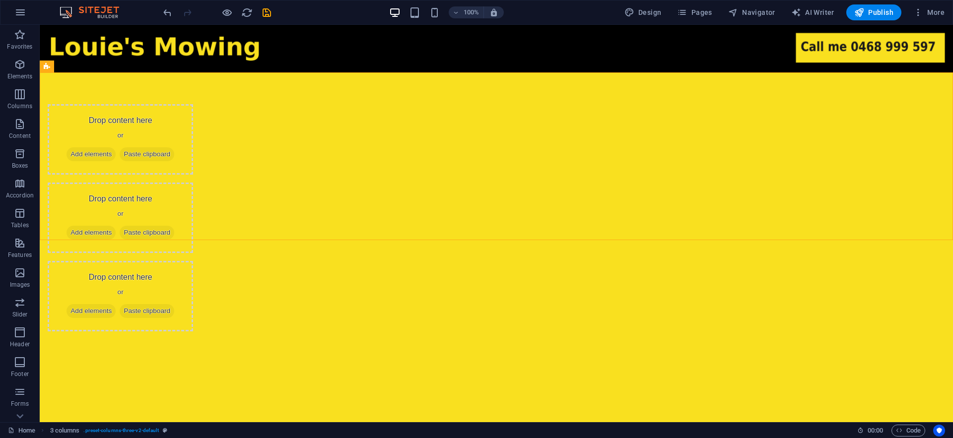
click at [725, 335] on html "Skip to main content Drop content here or Add elements Paste clipboard Drop con…" at bounding box center [496, 202] width 913 height 354
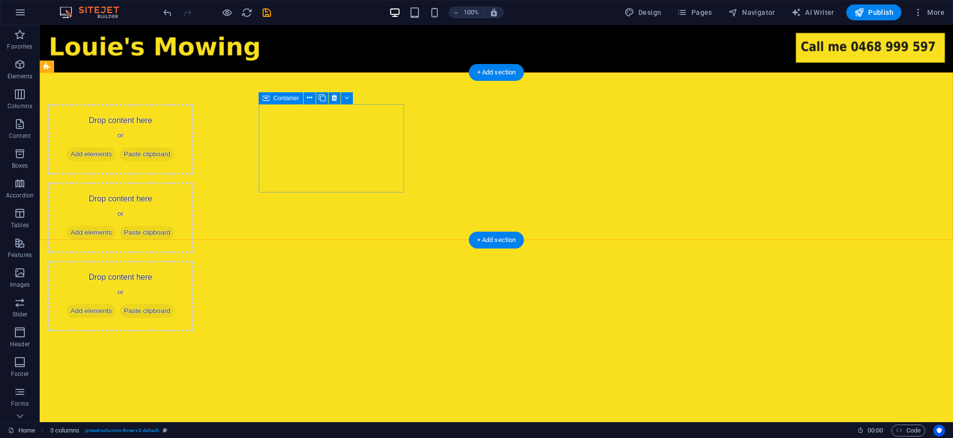
click at [193, 135] on div "Drop content here or Add elements Paste clipboard" at bounding box center [120, 139] width 145 height 70
click at [193, 134] on div "Drop content here or Add elements Paste clipboard" at bounding box center [120, 139] width 145 height 70
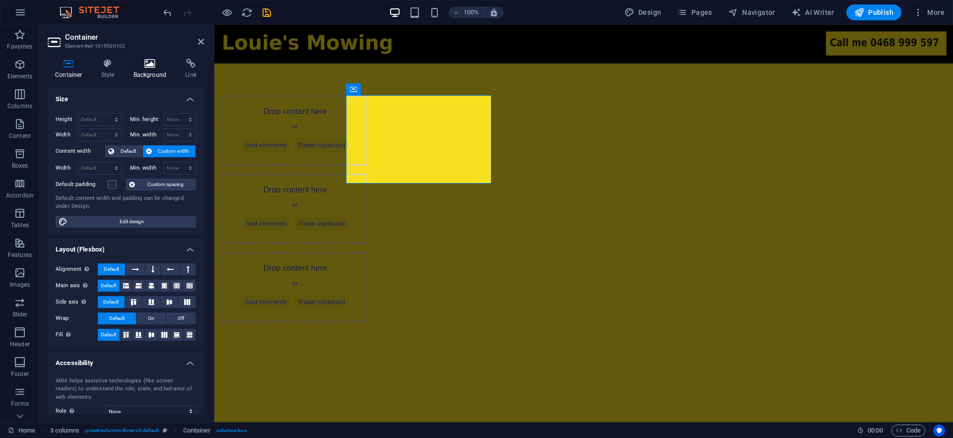
click at [156, 73] on h4 "Background" at bounding box center [152, 69] width 52 height 21
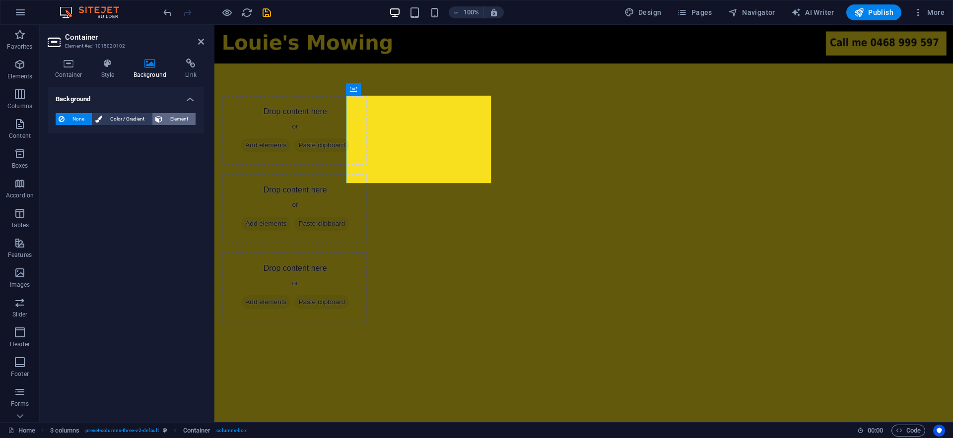
click at [190, 123] on span "Element" at bounding box center [178, 119] width 27 height 12
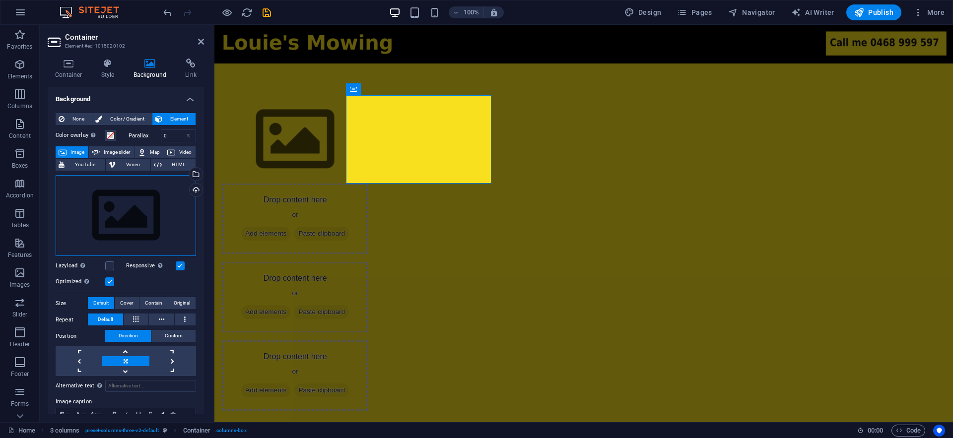
click at [154, 208] on div "Drag files here, click to choose files or select files from Files or our free s…" at bounding box center [126, 215] width 140 height 81
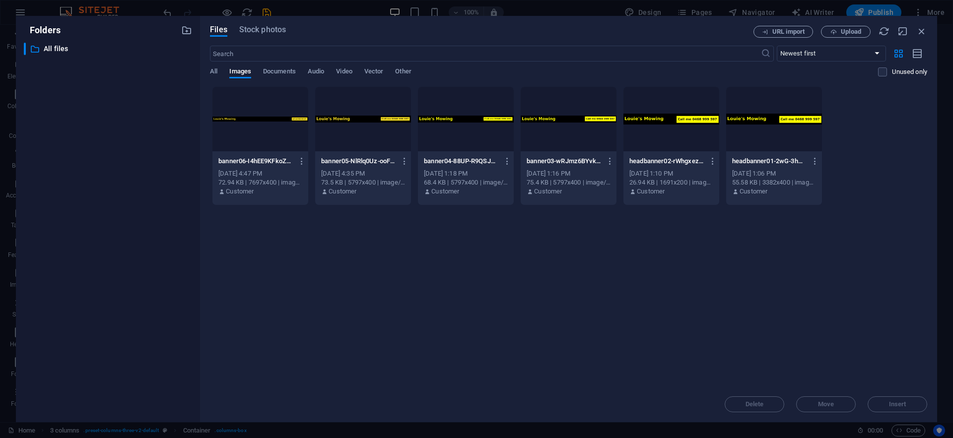
click at [283, 39] on div "Files Stock photos URL import Upload ​ Newest first Oldest first Name (A-Z) Nam…" at bounding box center [568, 219] width 717 height 387
click at [277, 31] on span "Stock photos" at bounding box center [262, 30] width 47 height 12
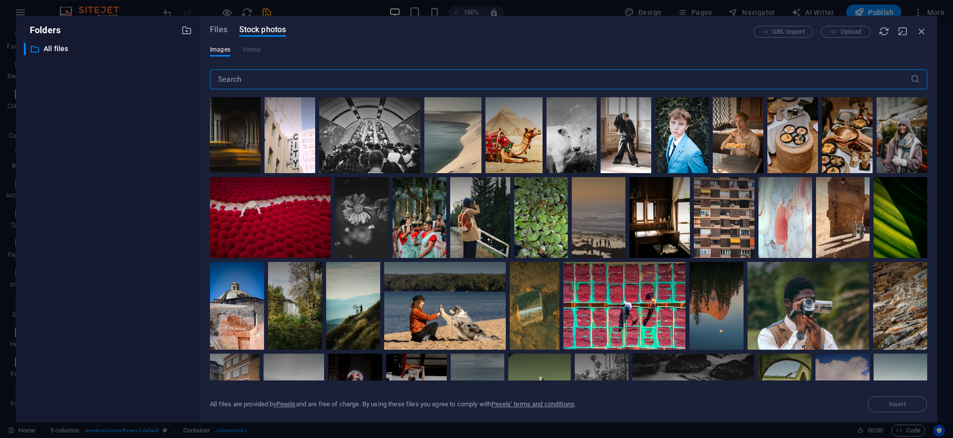
click at [289, 78] on input "text" at bounding box center [560, 79] width 700 height 20
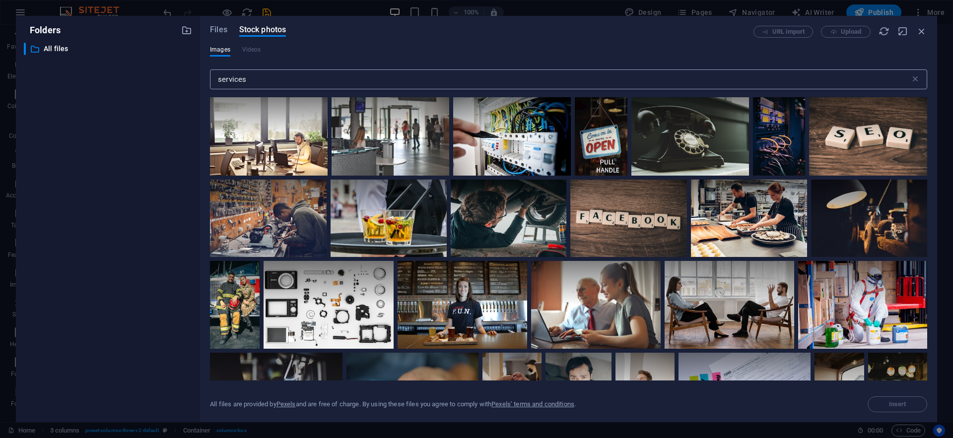
click at [268, 81] on input "services" at bounding box center [560, 79] width 700 height 20
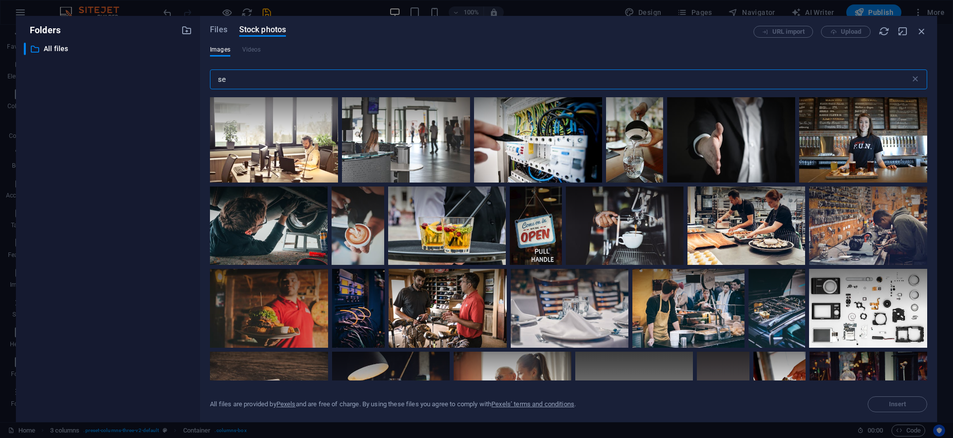
type input "s"
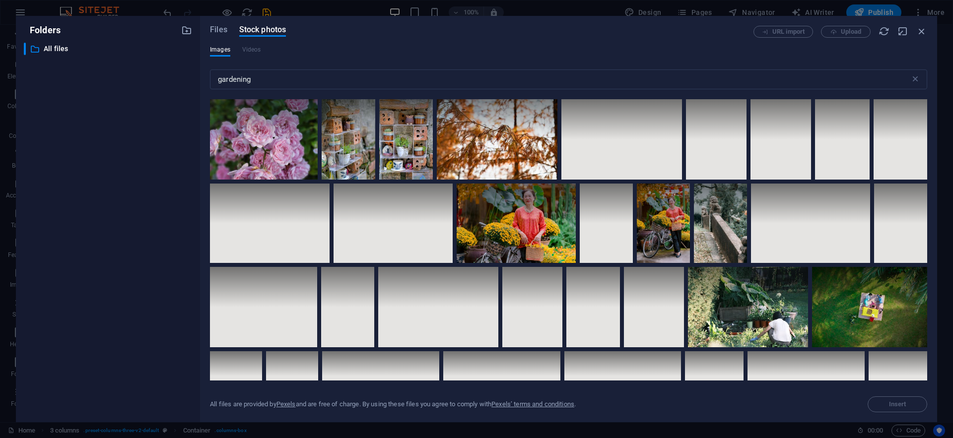
scroll to position [1126, 0]
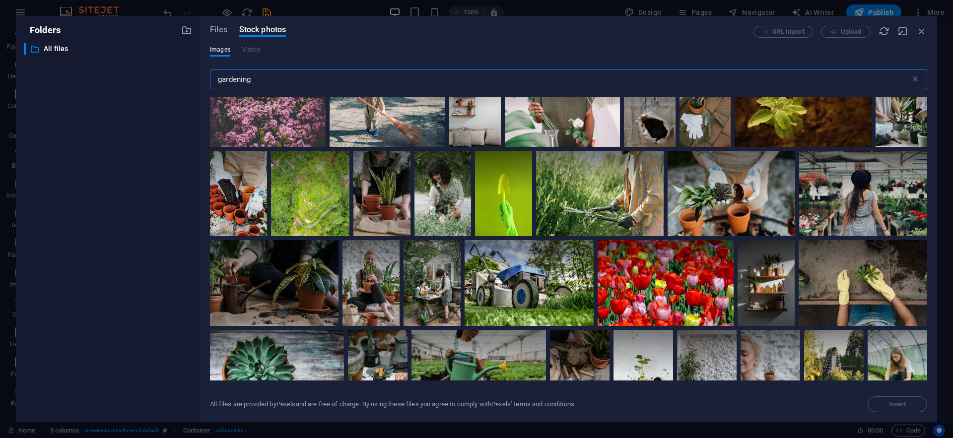
click at [333, 76] on input "gardening" at bounding box center [560, 79] width 700 height 20
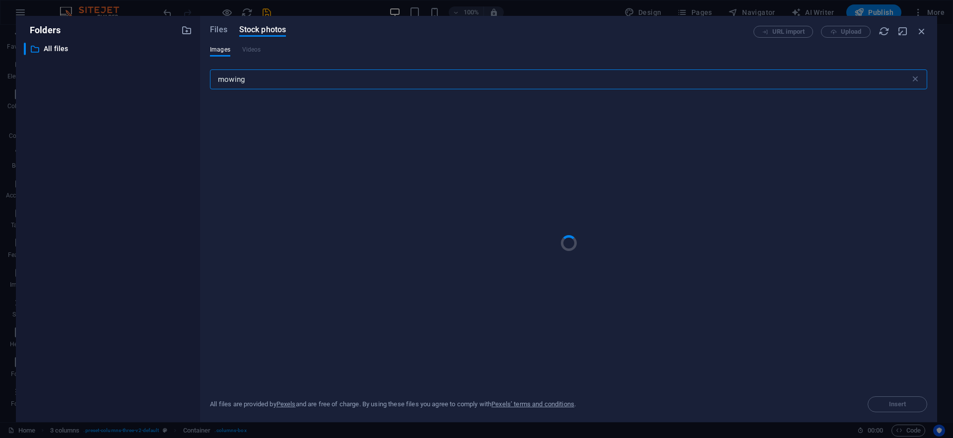
type input "mowing"
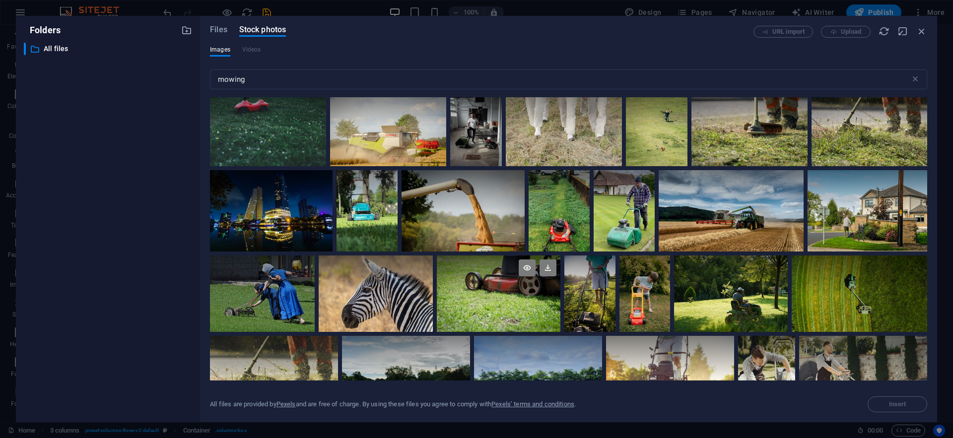
scroll to position [93, 0]
